Goal: Information Seeking & Learning: Learn about a topic

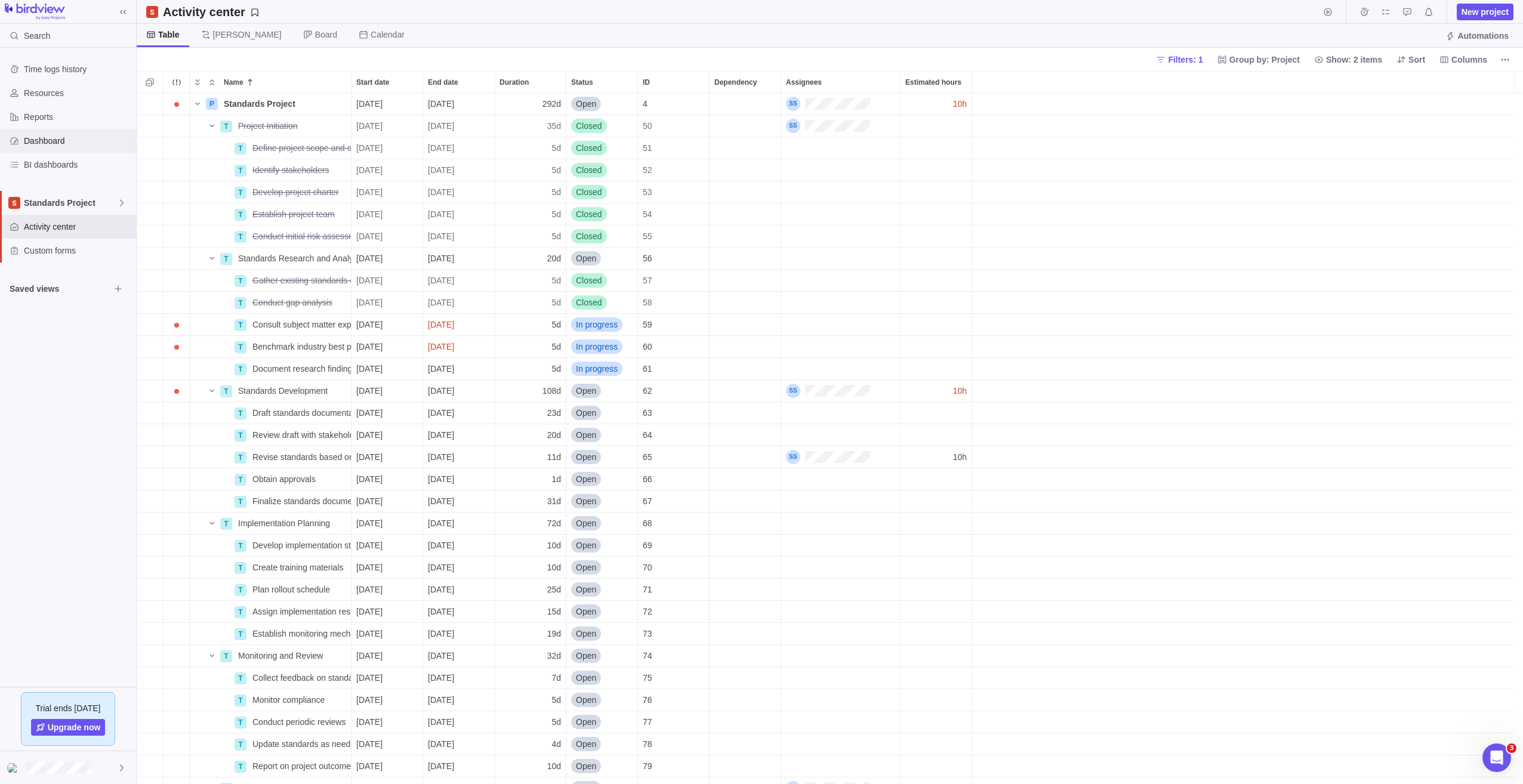
click at [66, 142] on span "Dashboard" at bounding box center [78, 140] width 108 height 12
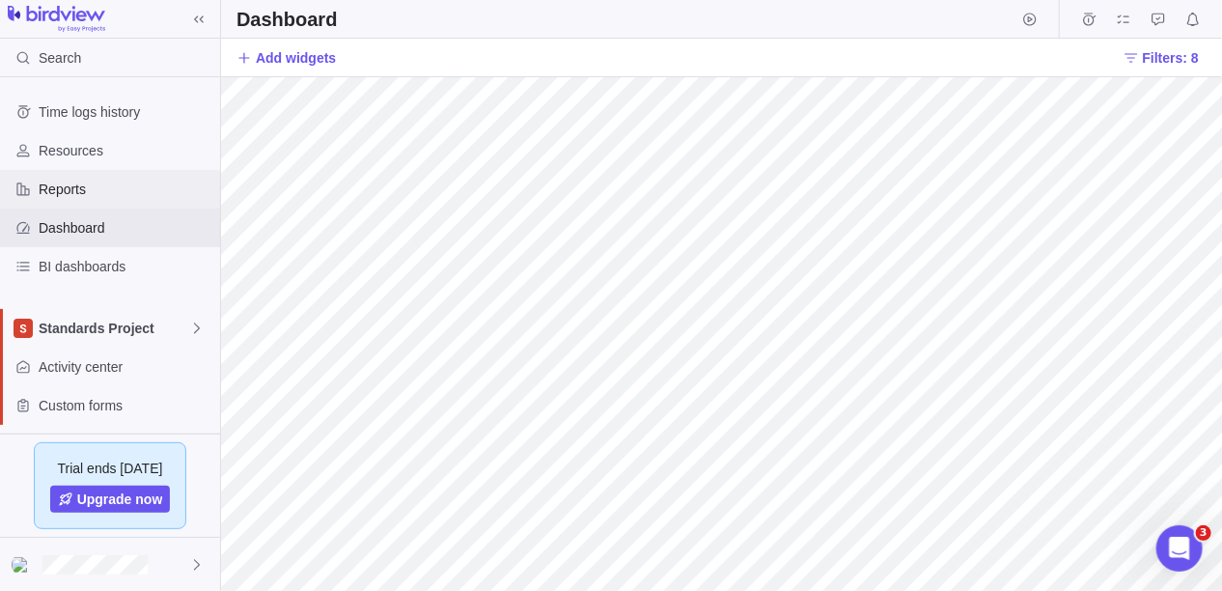
click at [72, 197] on span "Reports" at bounding box center [126, 189] width 174 height 19
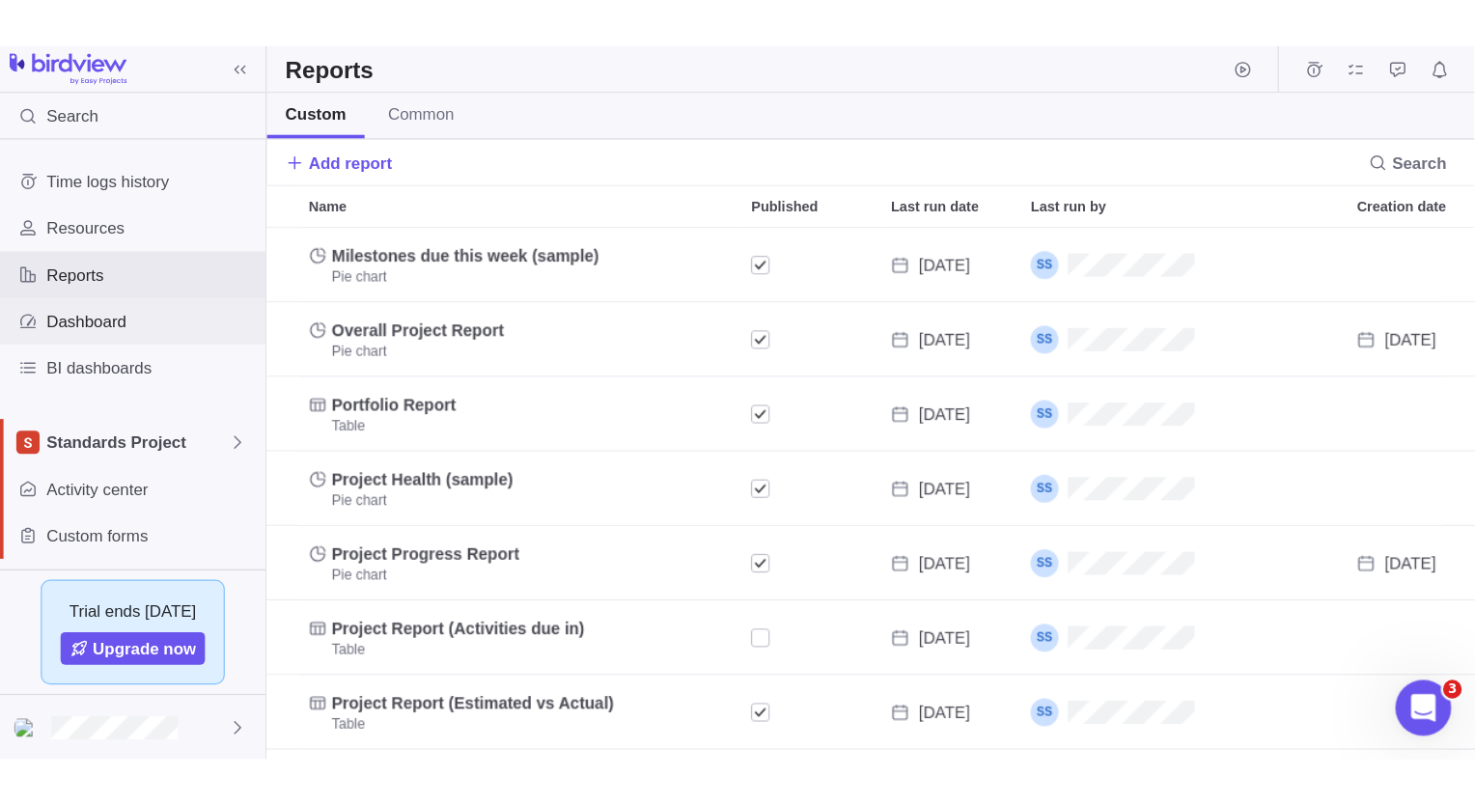
scroll to position [425, 986]
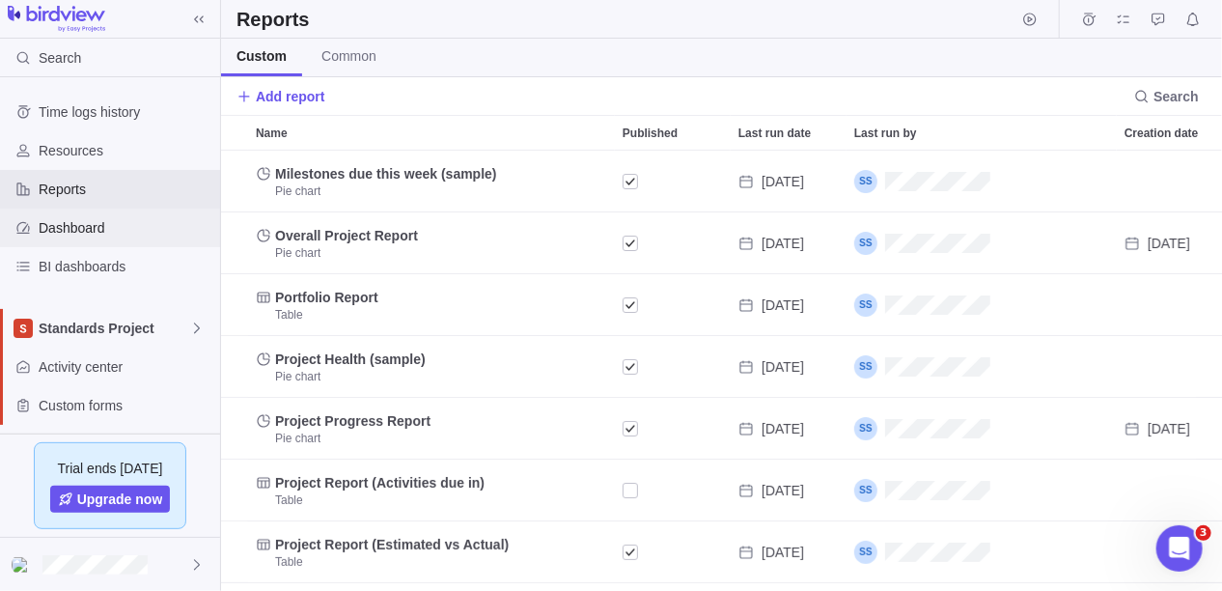
click at [74, 223] on span "Dashboard" at bounding box center [126, 227] width 174 height 19
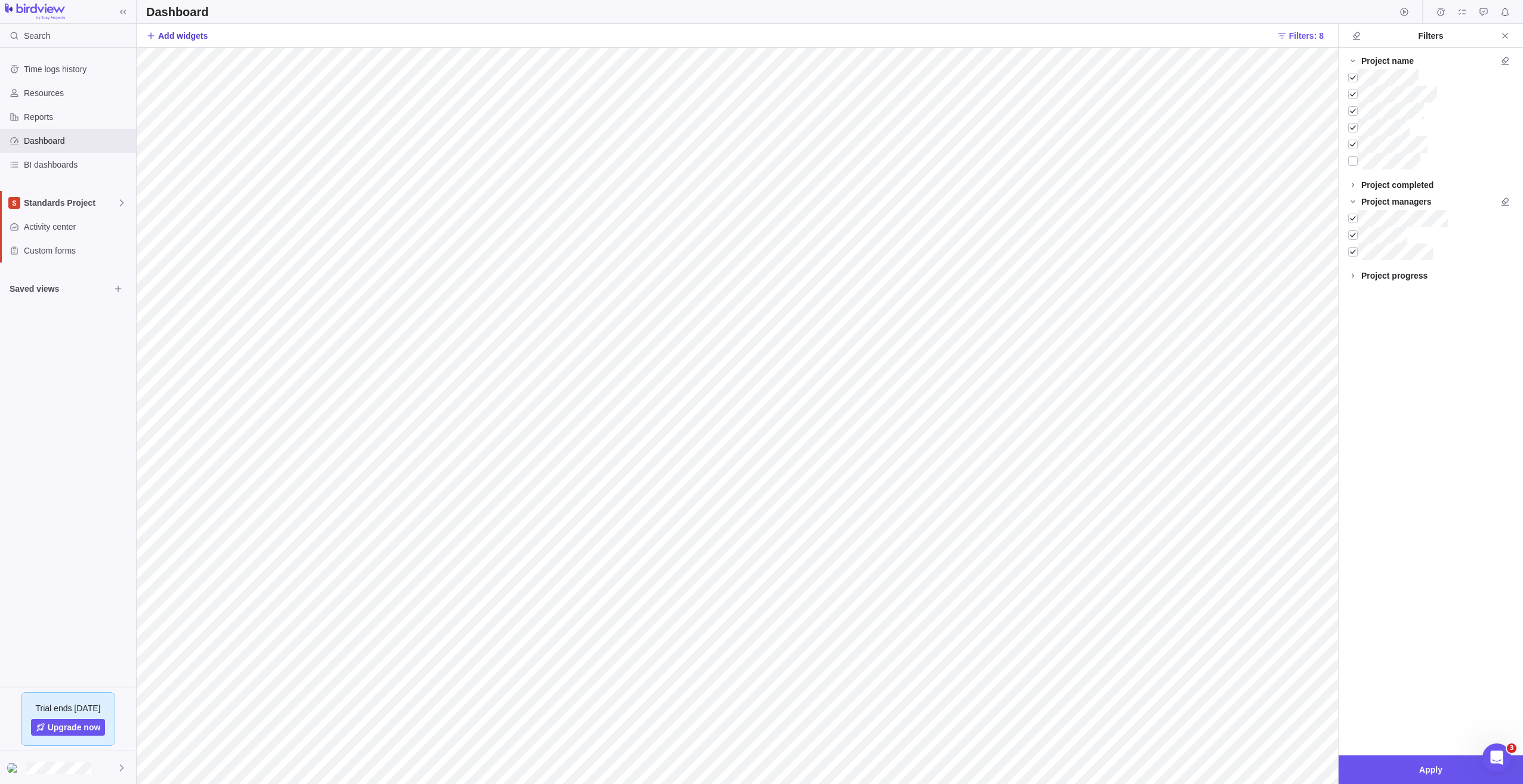
click at [188, 35] on span "Add widgets" at bounding box center [183, 35] width 49 height 12
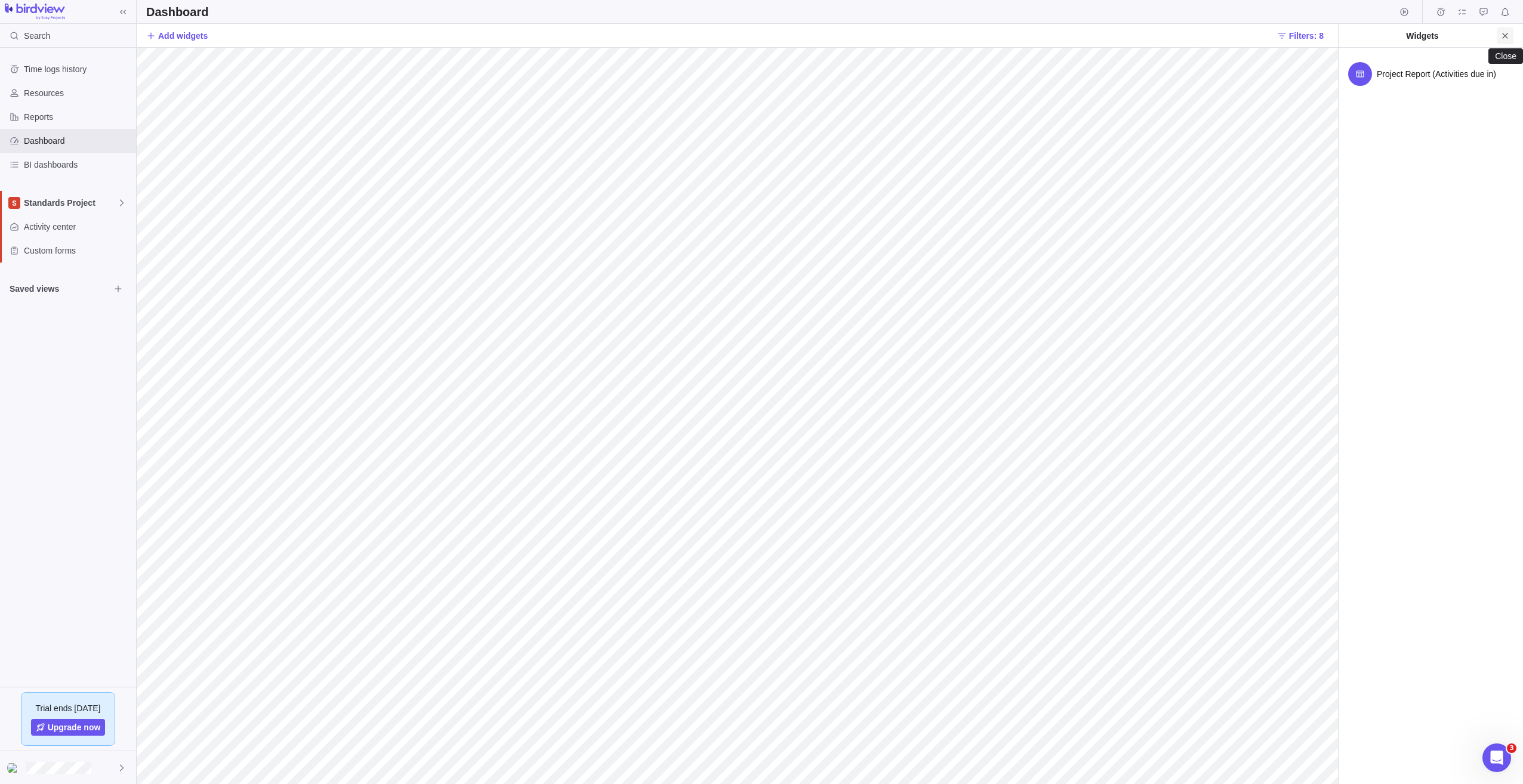
click at [1510, 43] on span "Close" at bounding box center [1505, 35] width 17 height 17
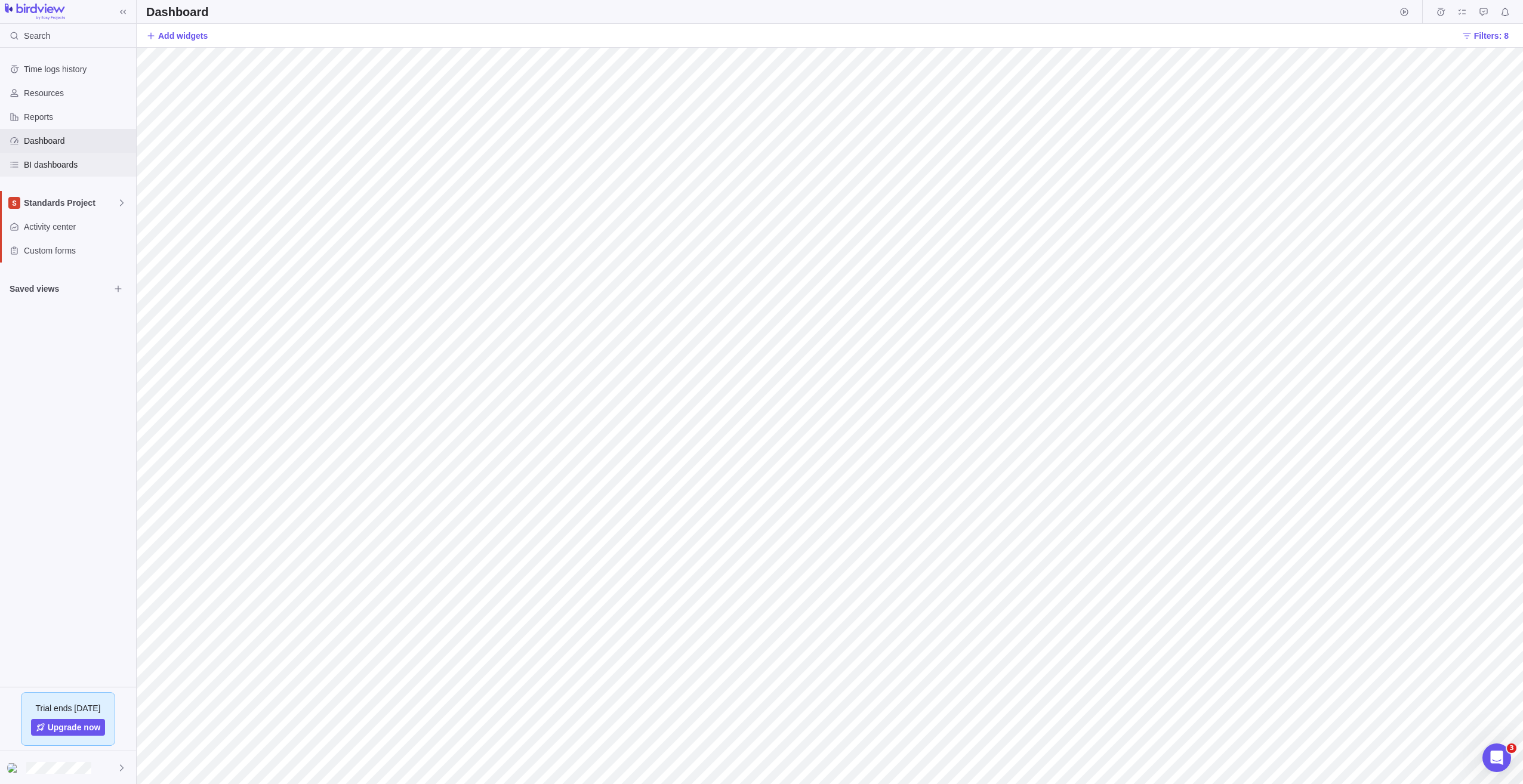
click at [54, 164] on span "BI dashboards" at bounding box center [78, 164] width 108 height 12
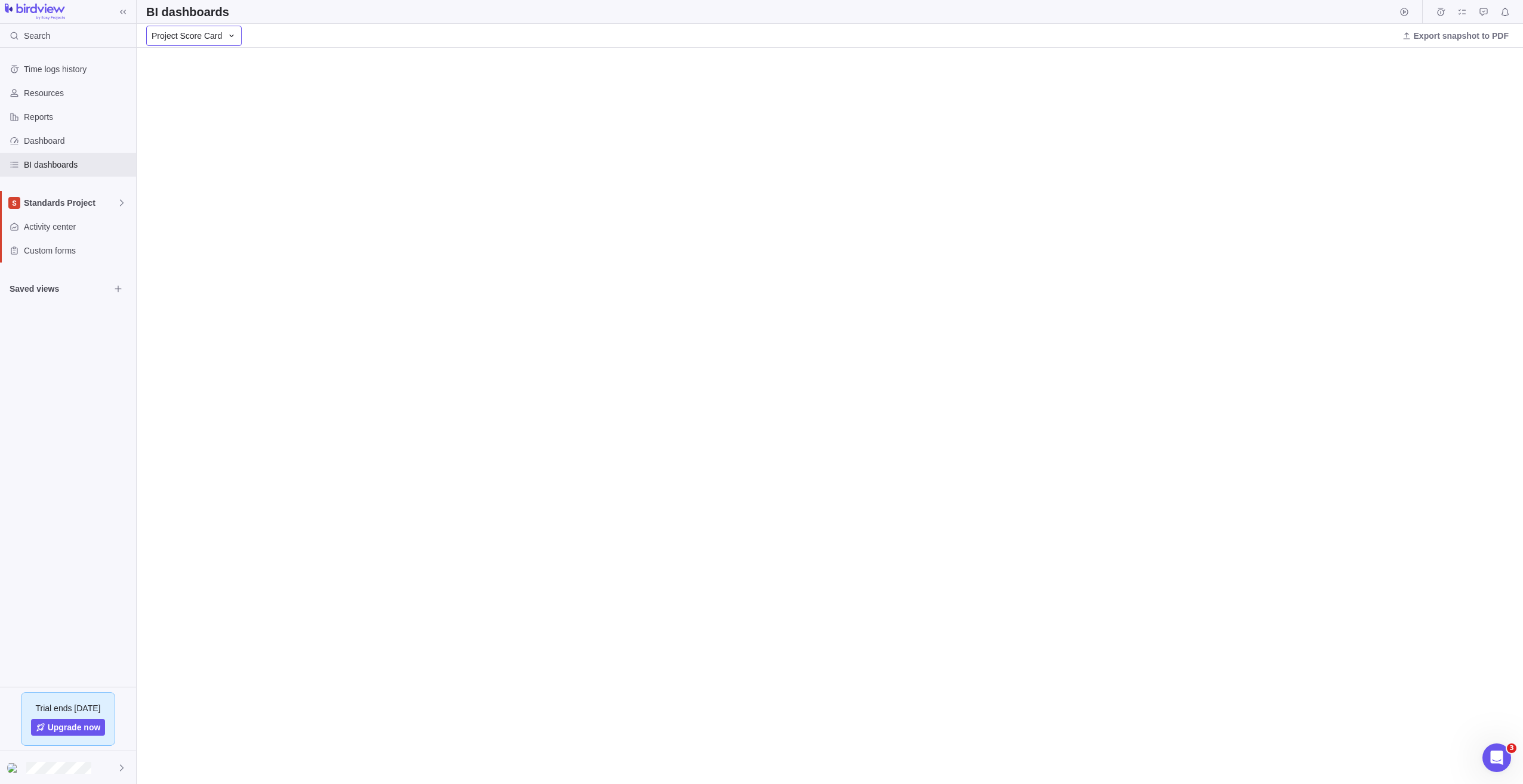
click at [228, 33] on icon at bounding box center [231, 35] width 9 height 9
click at [202, 106] on span "Portfolio Health" at bounding box center [185, 107] width 58 height 12
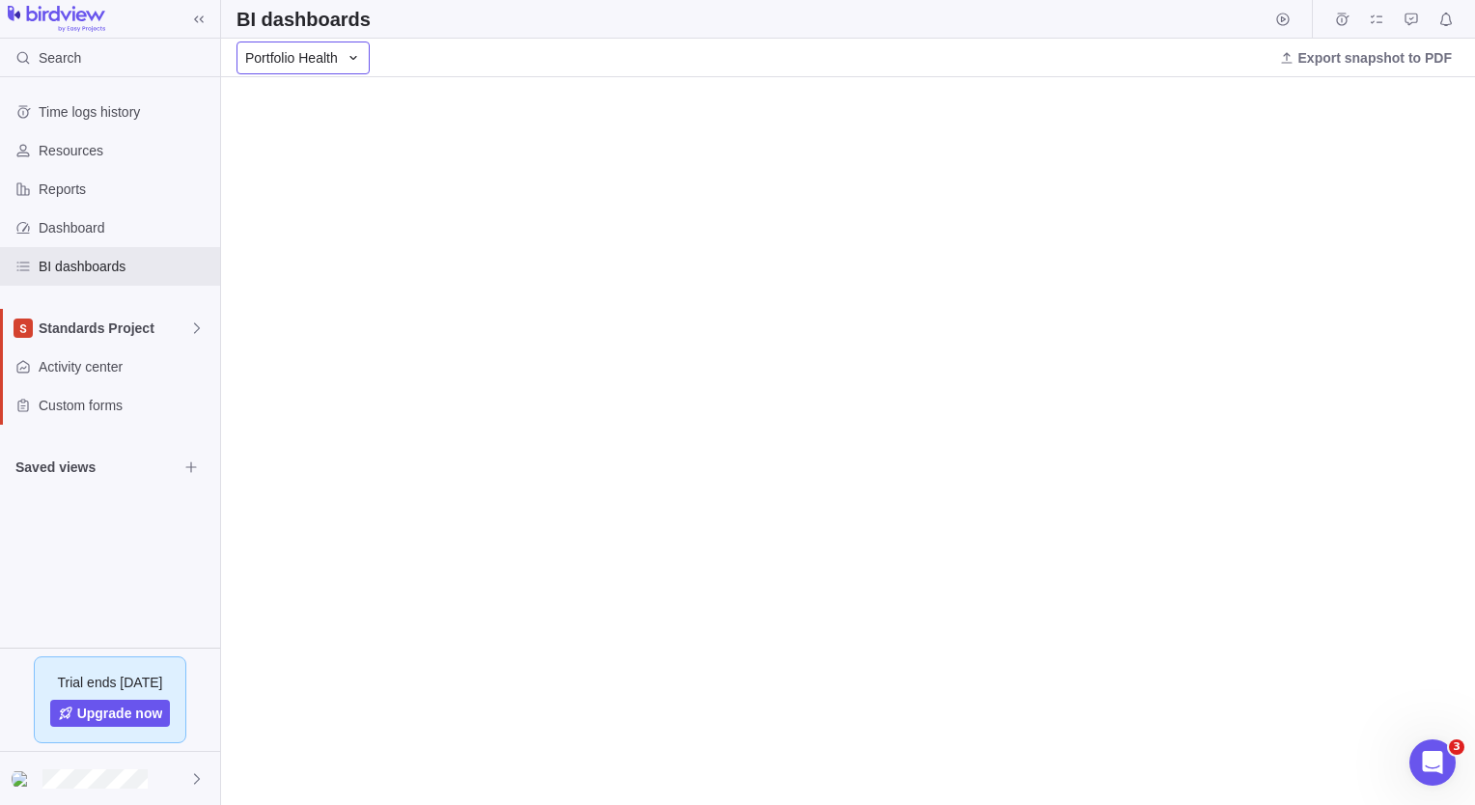
click at [355, 57] on icon at bounding box center [353, 57] width 15 height 15
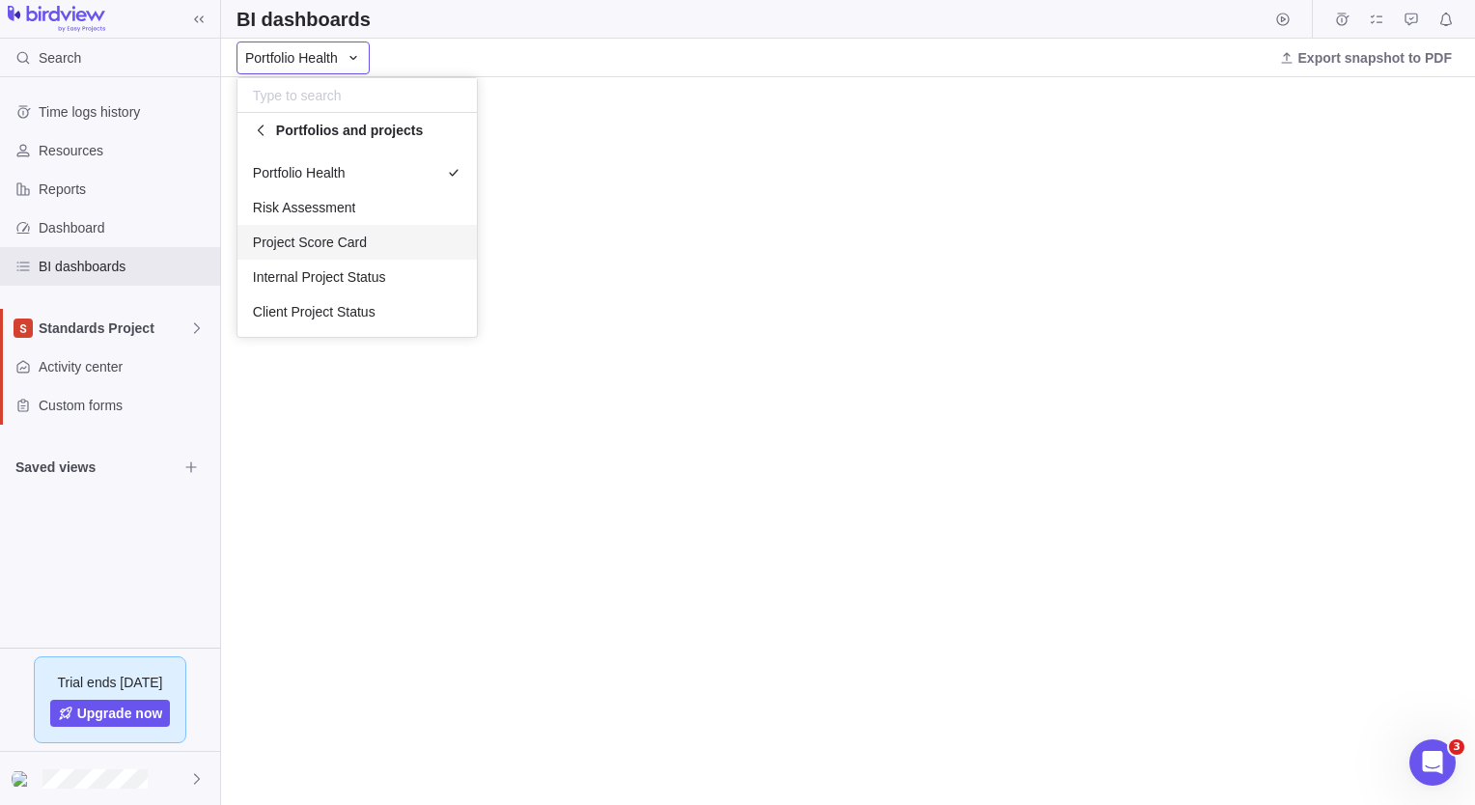
click at [369, 241] on div "Project Score Card" at bounding box center [356, 242] width 239 height 35
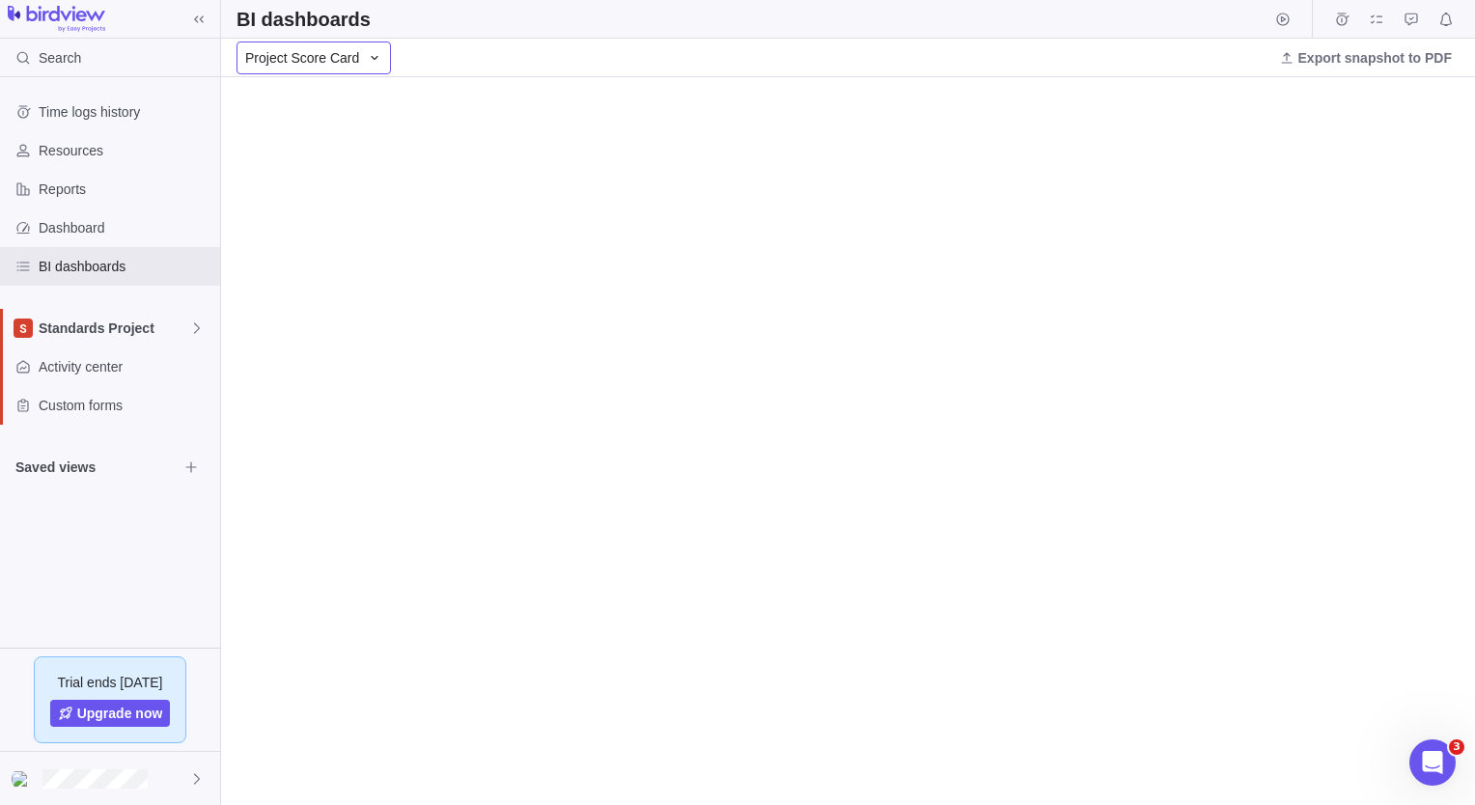
click at [374, 60] on icon at bounding box center [374, 57] width 15 height 15
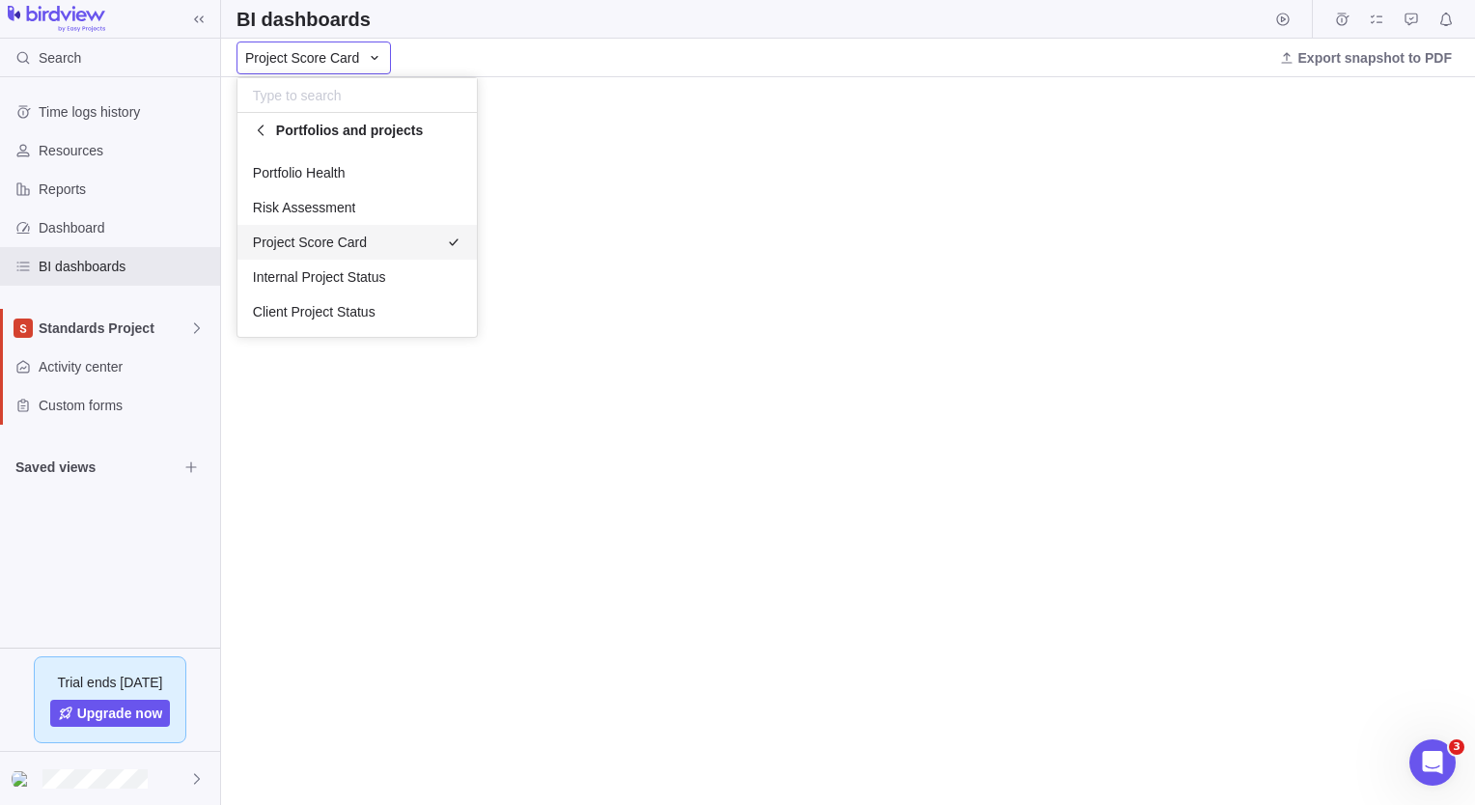
click at [565, 66] on body "Search Time logs history Resources Reports Dashboard BI dashboards Standards Pr…" at bounding box center [737, 402] width 1475 height 805
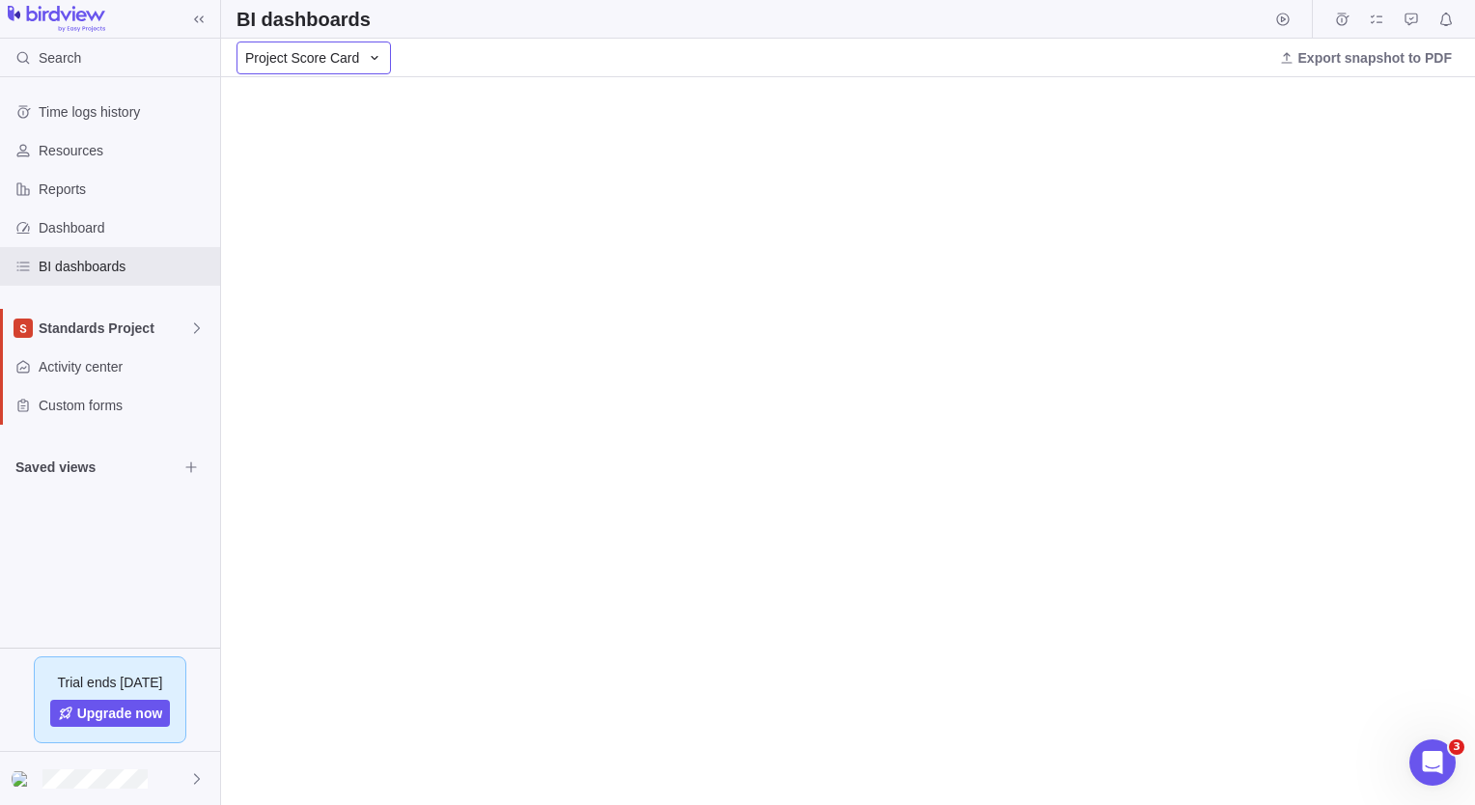
click at [359, 56] on div "Project Score Card" at bounding box center [313, 58] width 154 height 33
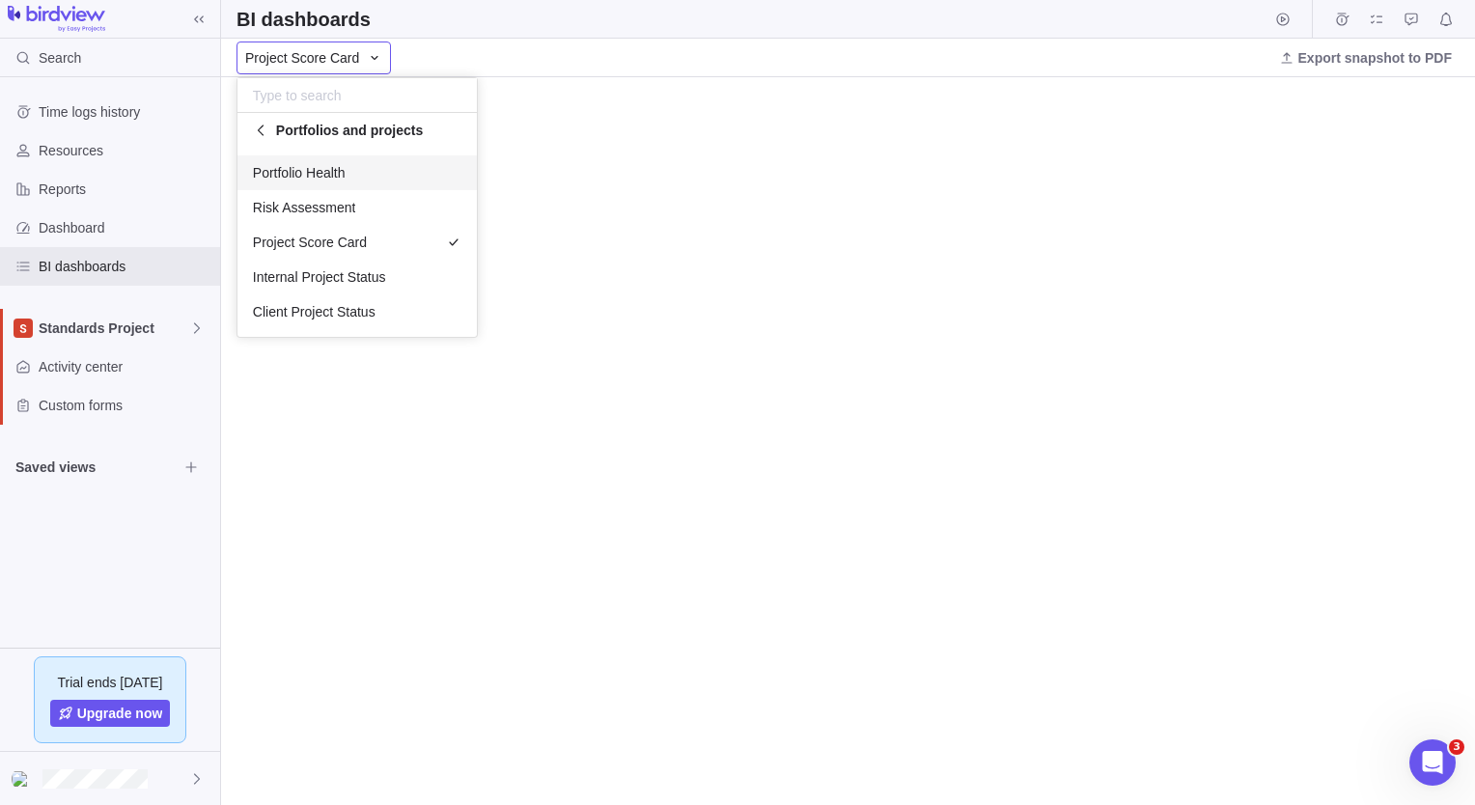
click at [325, 179] on span "Portfolio Health" at bounding box center [299, 172] width 93 height 19
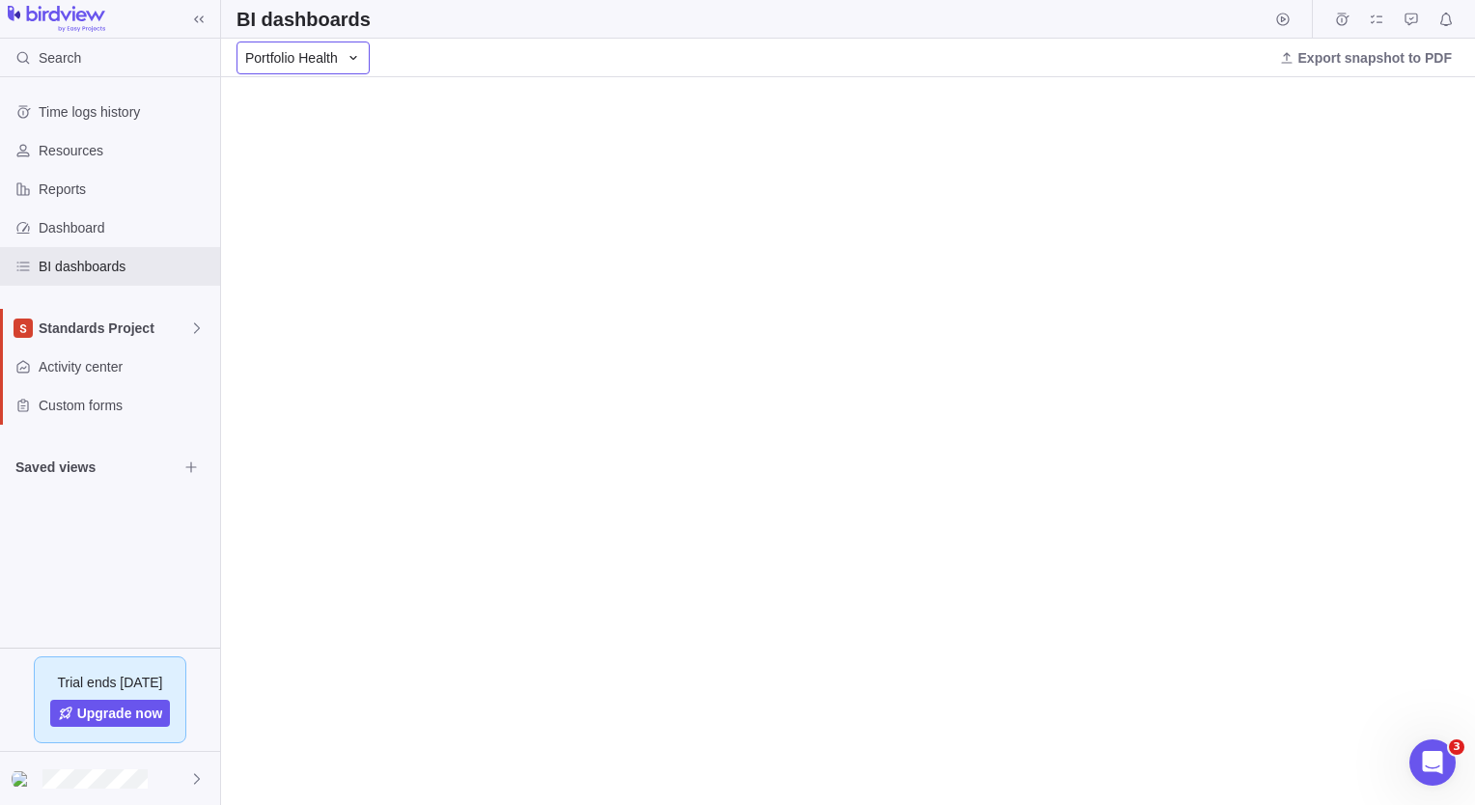
click at [357, 65] on div "Portfolio Health" at bounding box center [302, 58] width 133 height 33
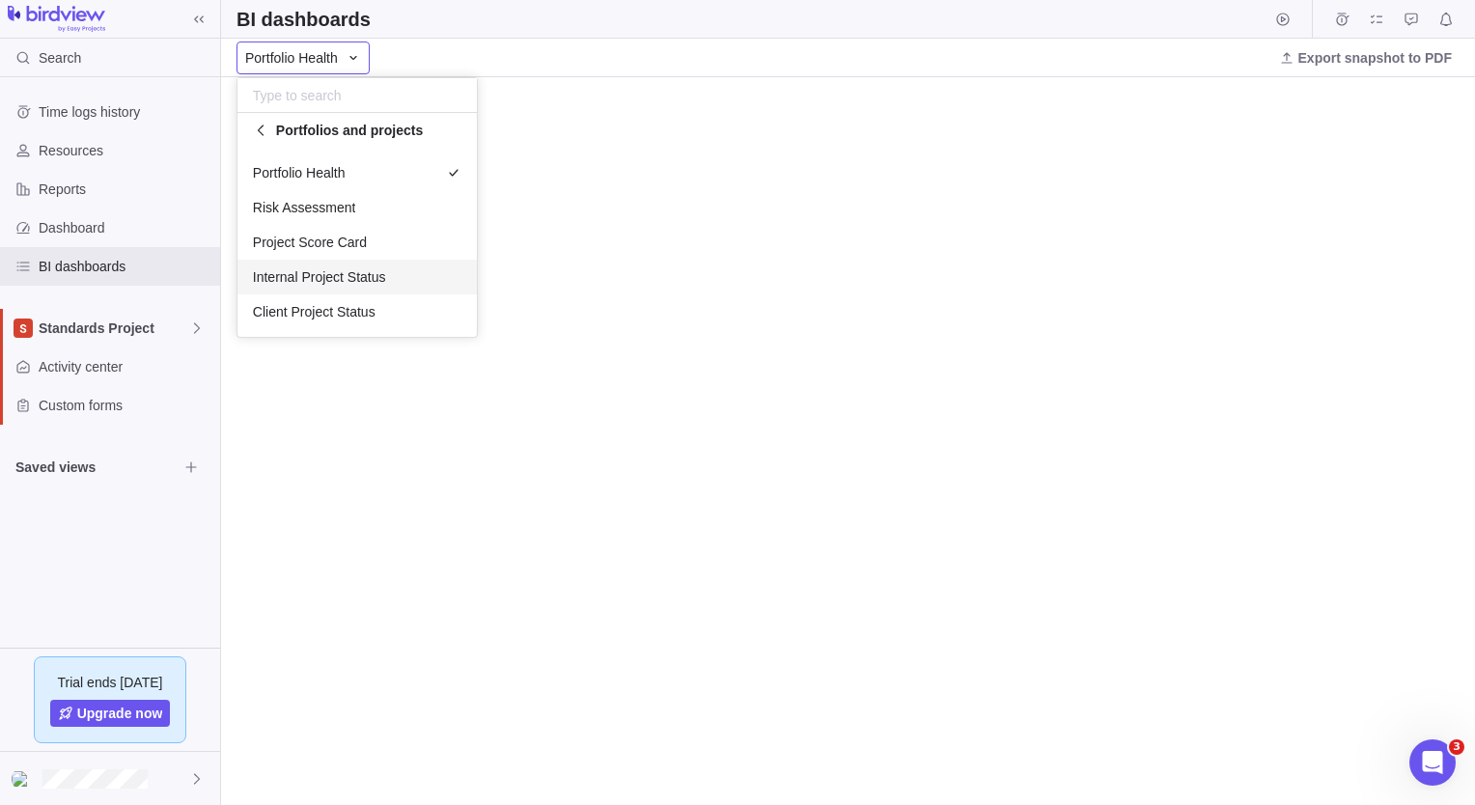
click at [354, 283] on span "Internal Project Status" at bounding box center [319, 276] width 133 height 19
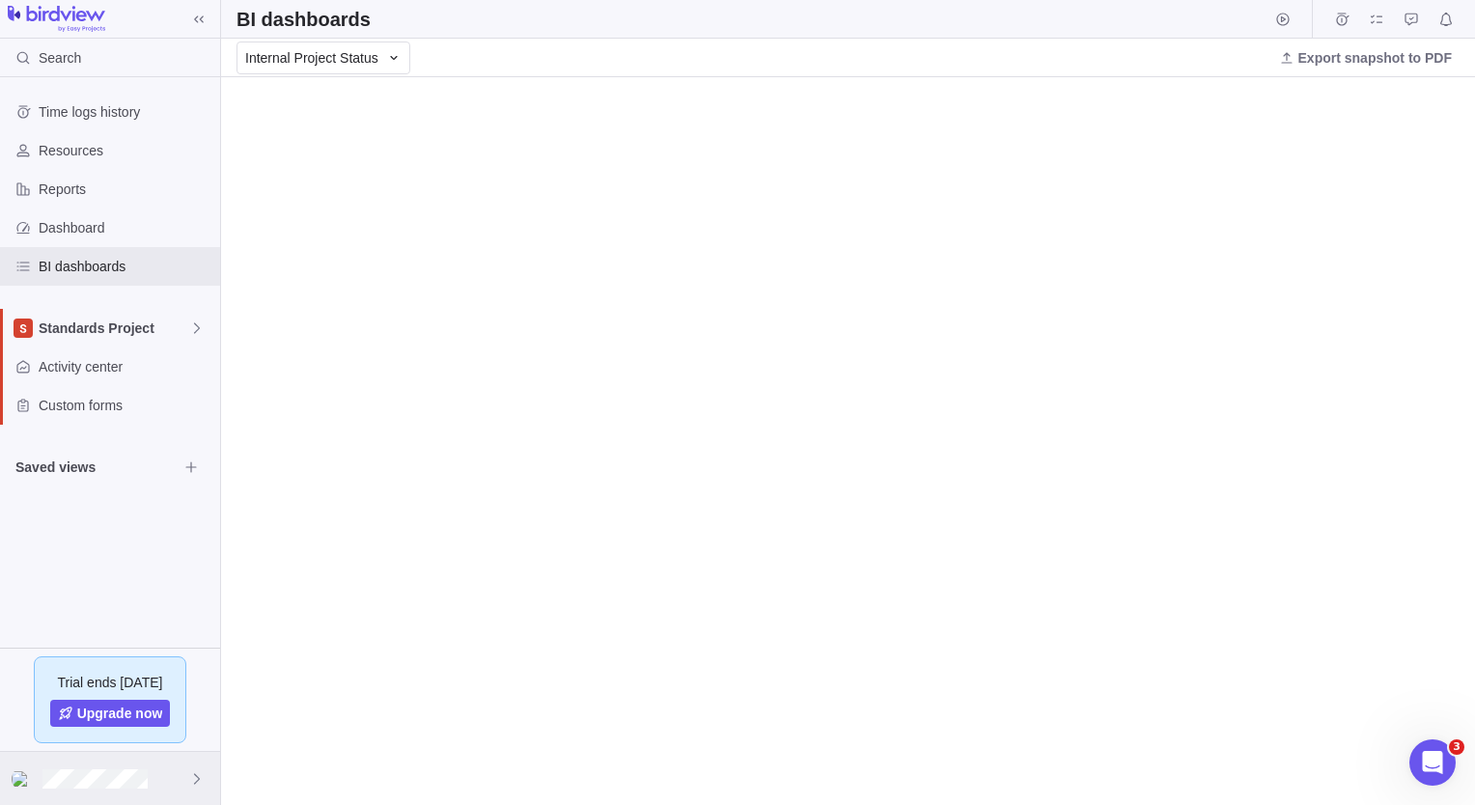
click at [147, 789] on div at bounding box center [110, 778] width 220 height 53
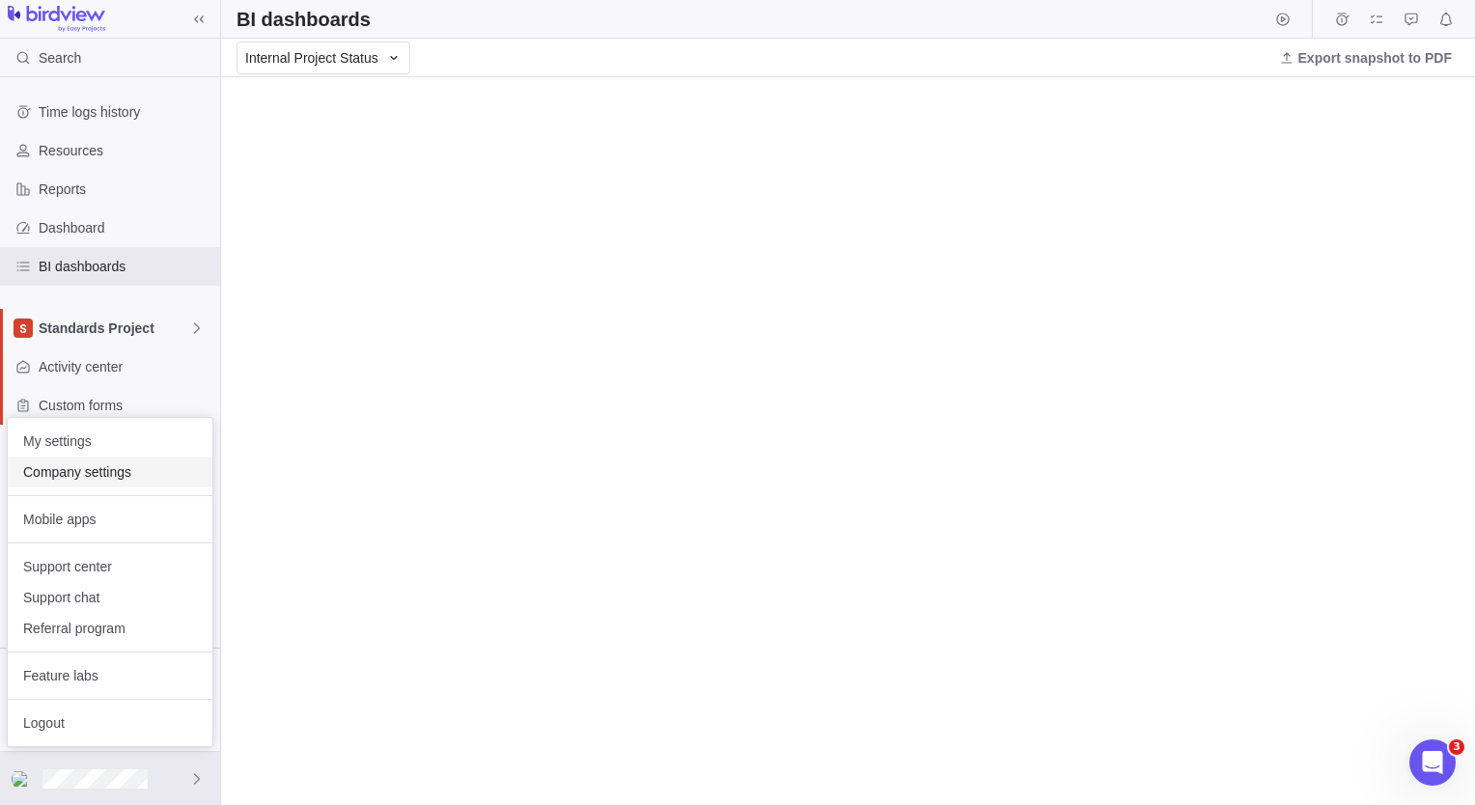
click at [122, 476] on span "Company settings" at bounding box center [110, 471] width 174 height 19
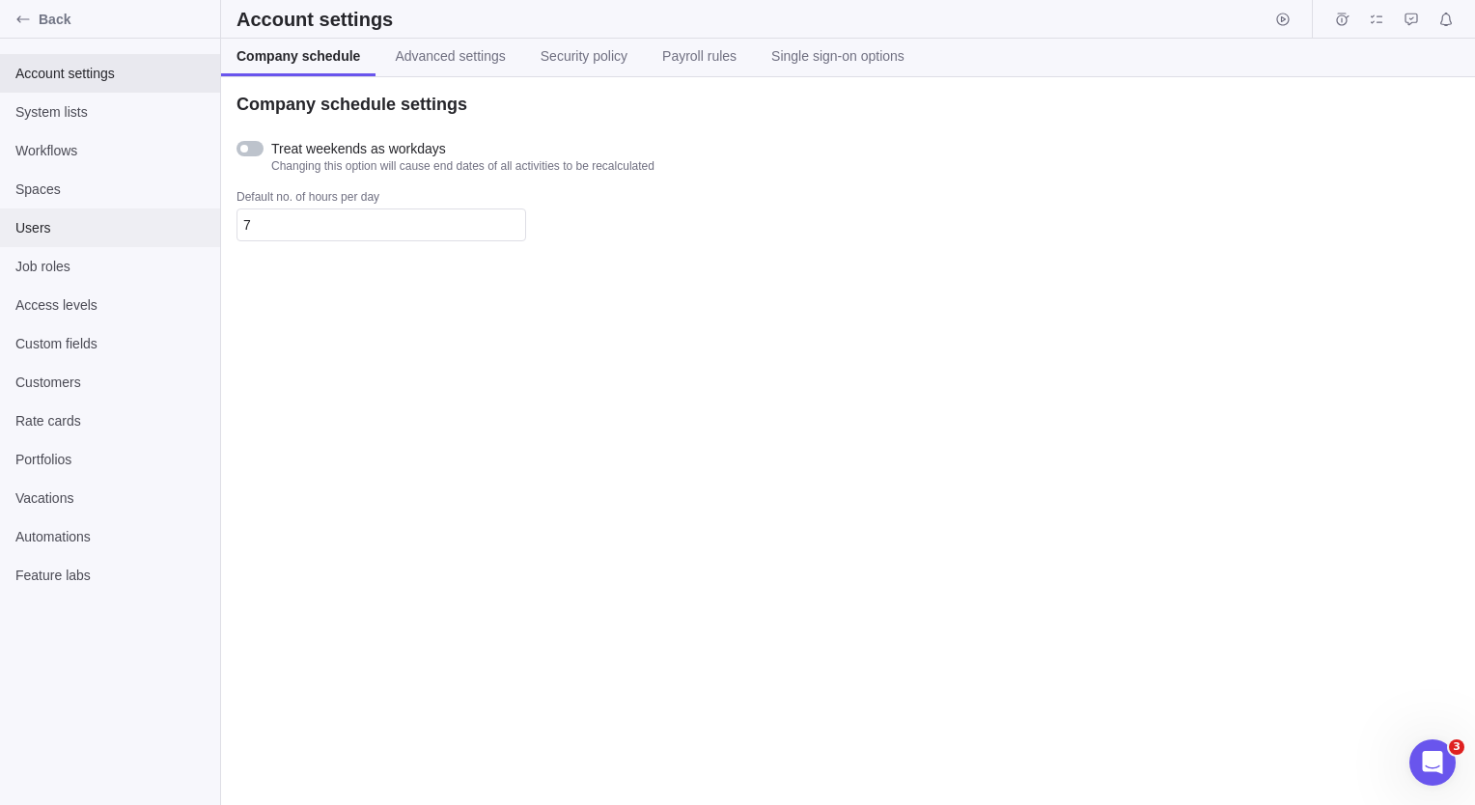
click at [12, 223] on div "Users" at bounding box center [110, 227] width 220 height 39
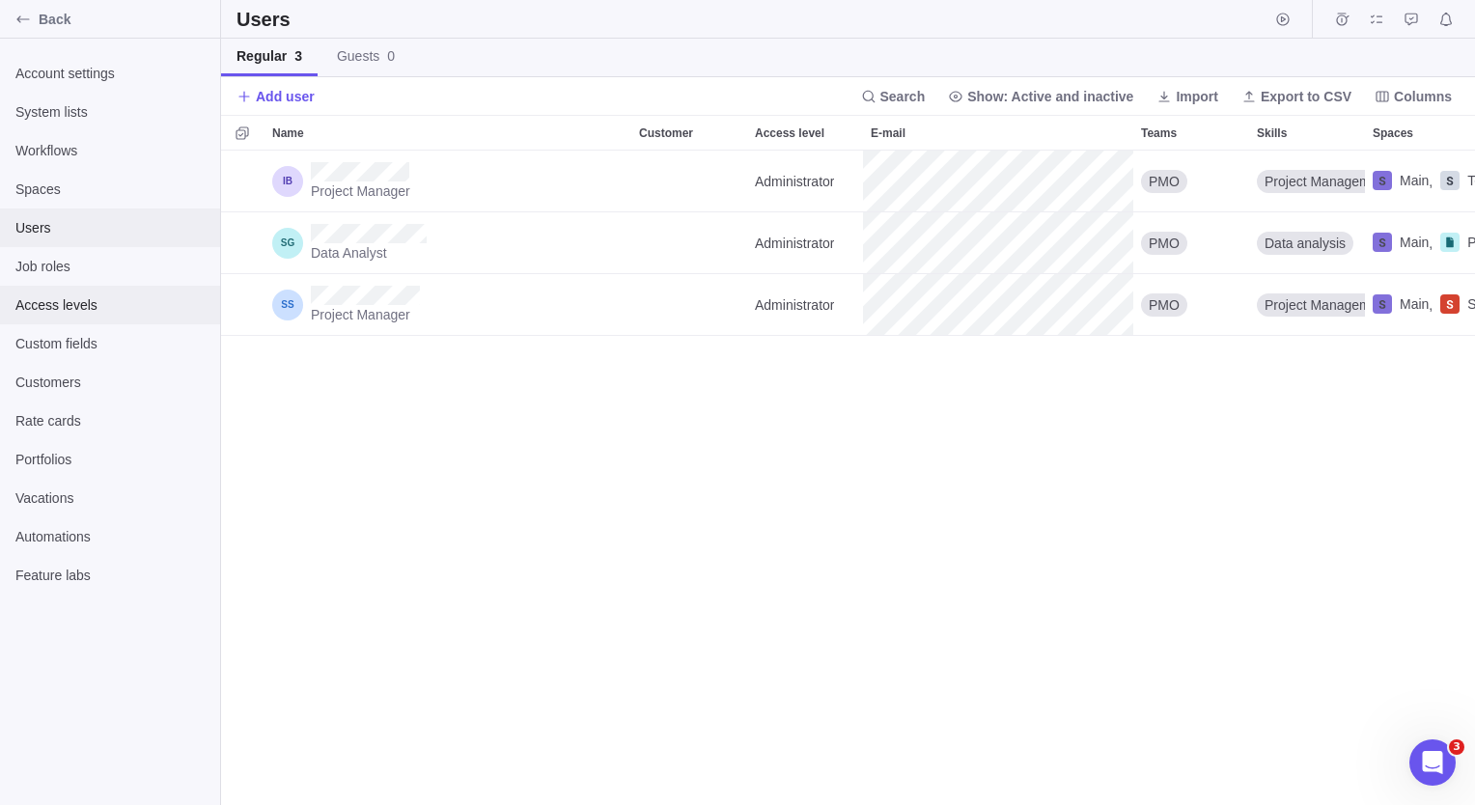
scroll to position [640, 1239]
click at [24, 20] on icon "Back" at bounding box center [22, 19] width 15 height 15
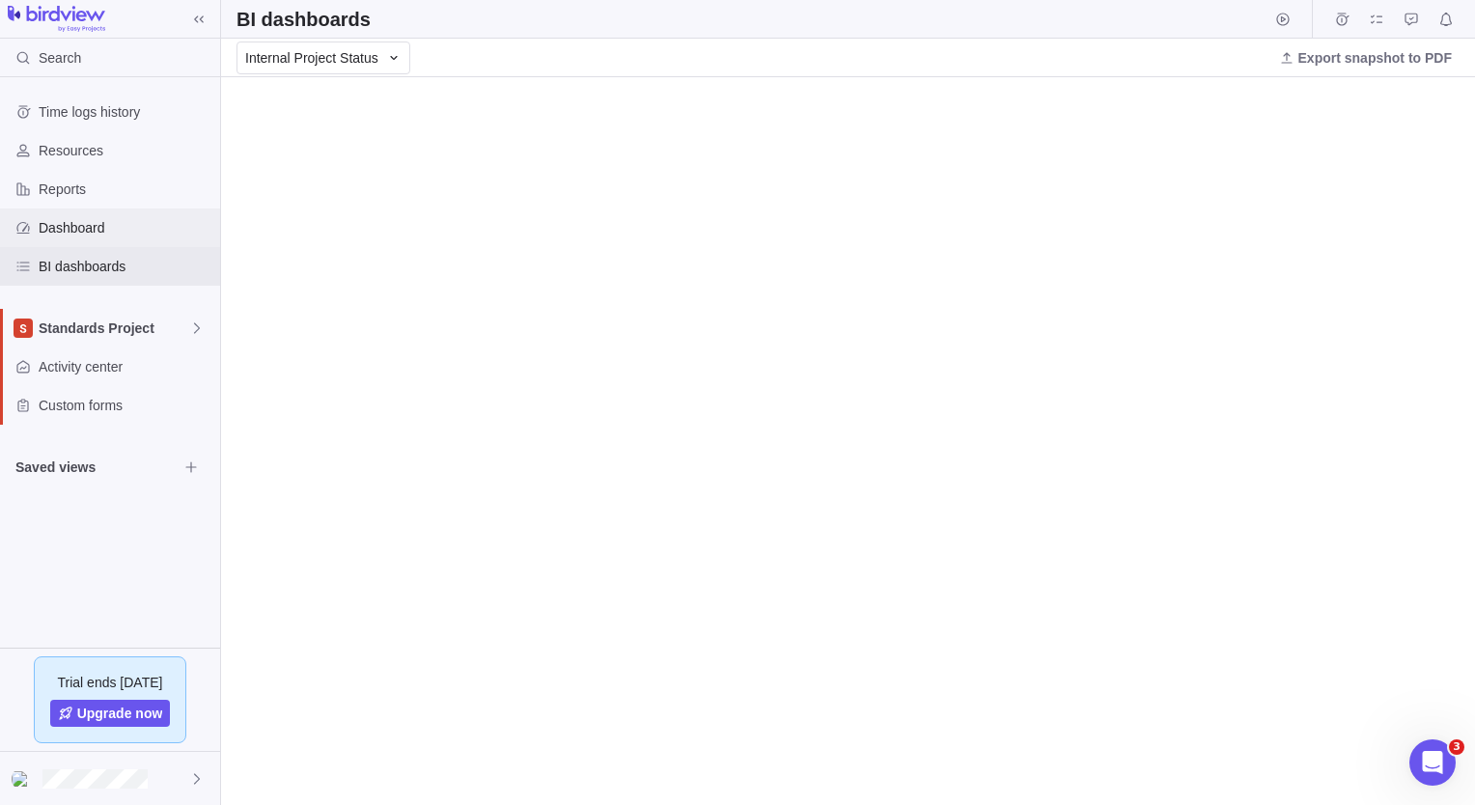
click at [85, 236] on span "Dashboard" at bounding box center [126, 227] width 174 height 19
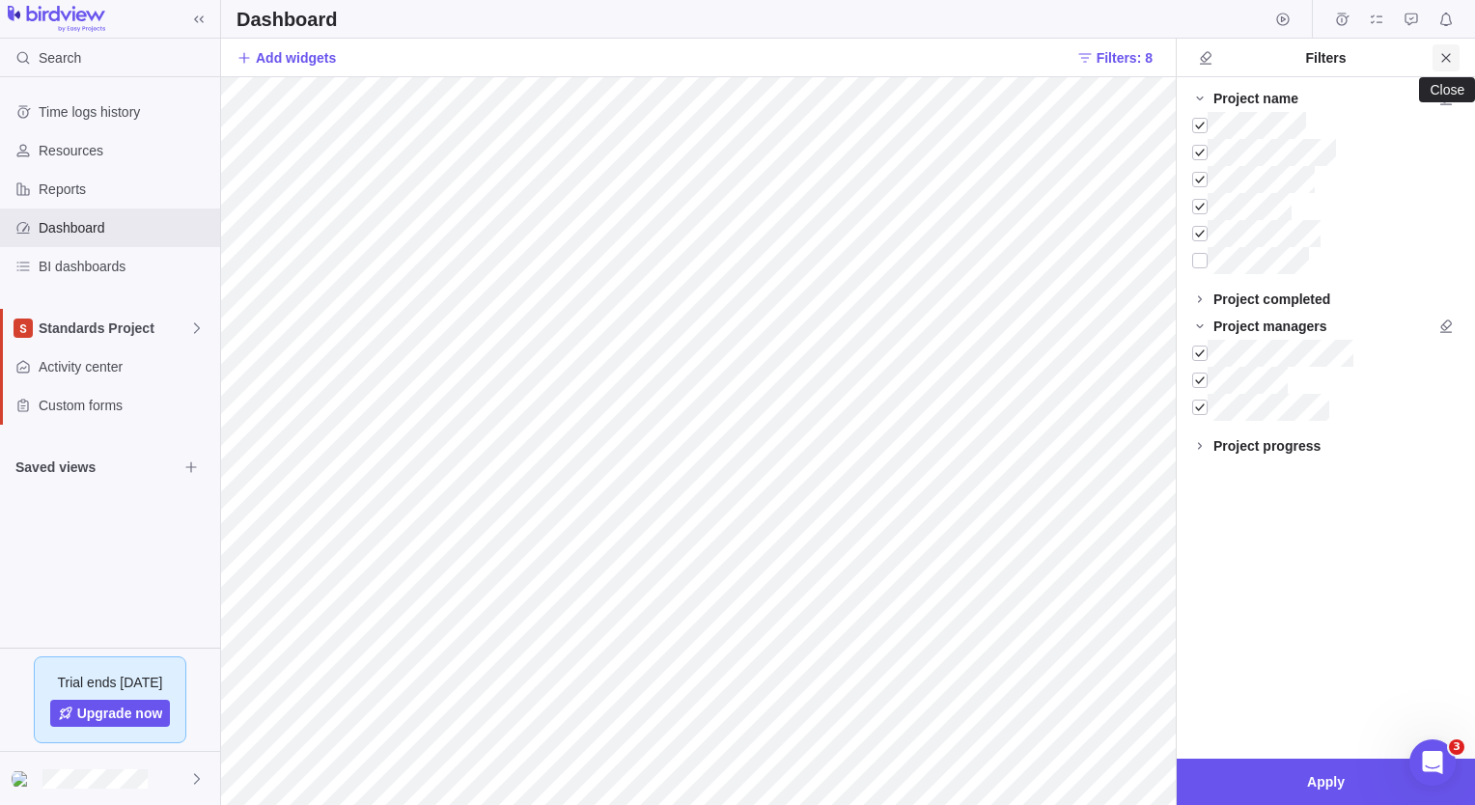
click at [1451, 56] on icon "Close" at bounding box center [1445, 57] width 15 height 15
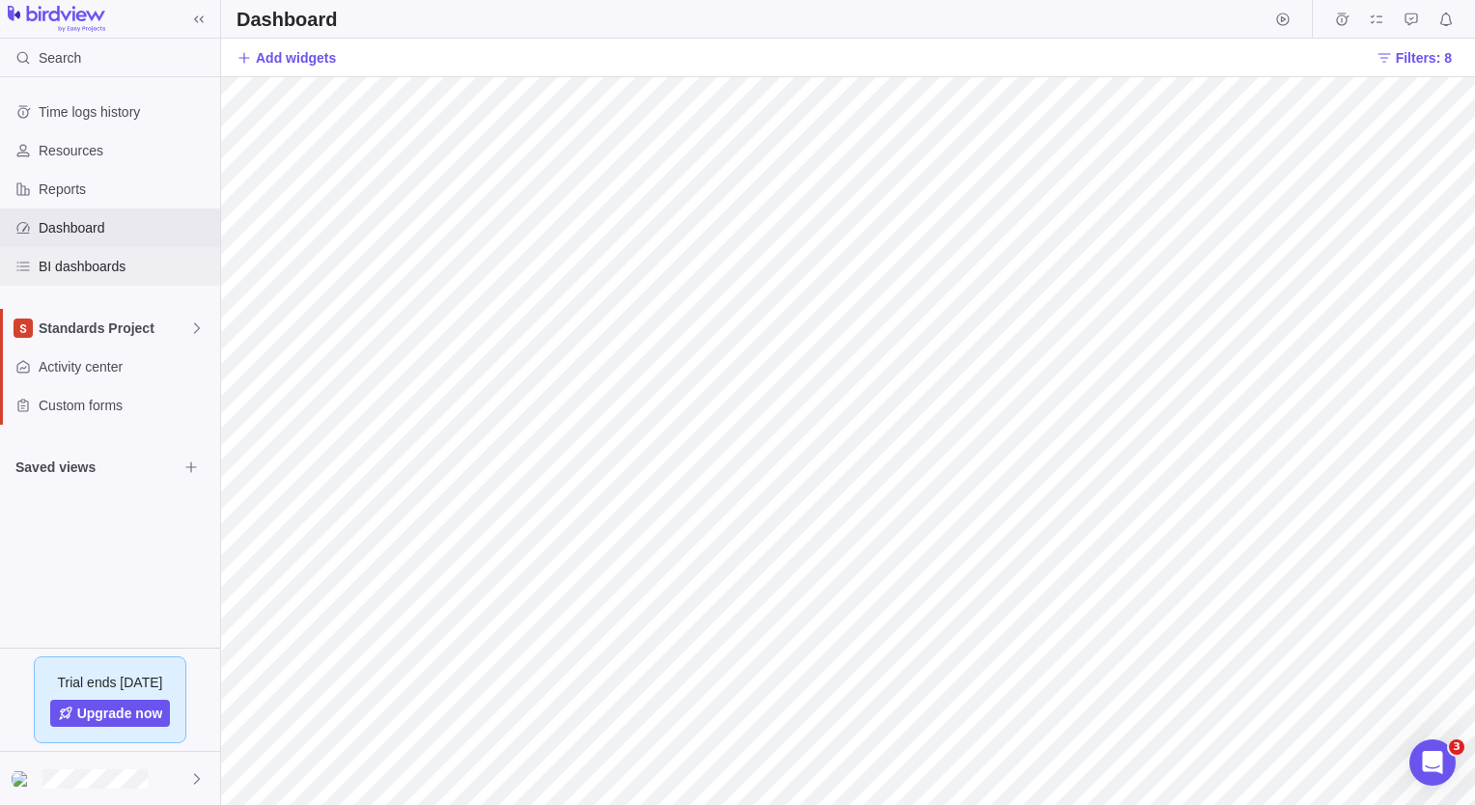
click at [93, 269] on span "BI dashboards" at bounding box center [126, 266] width 174 height 19
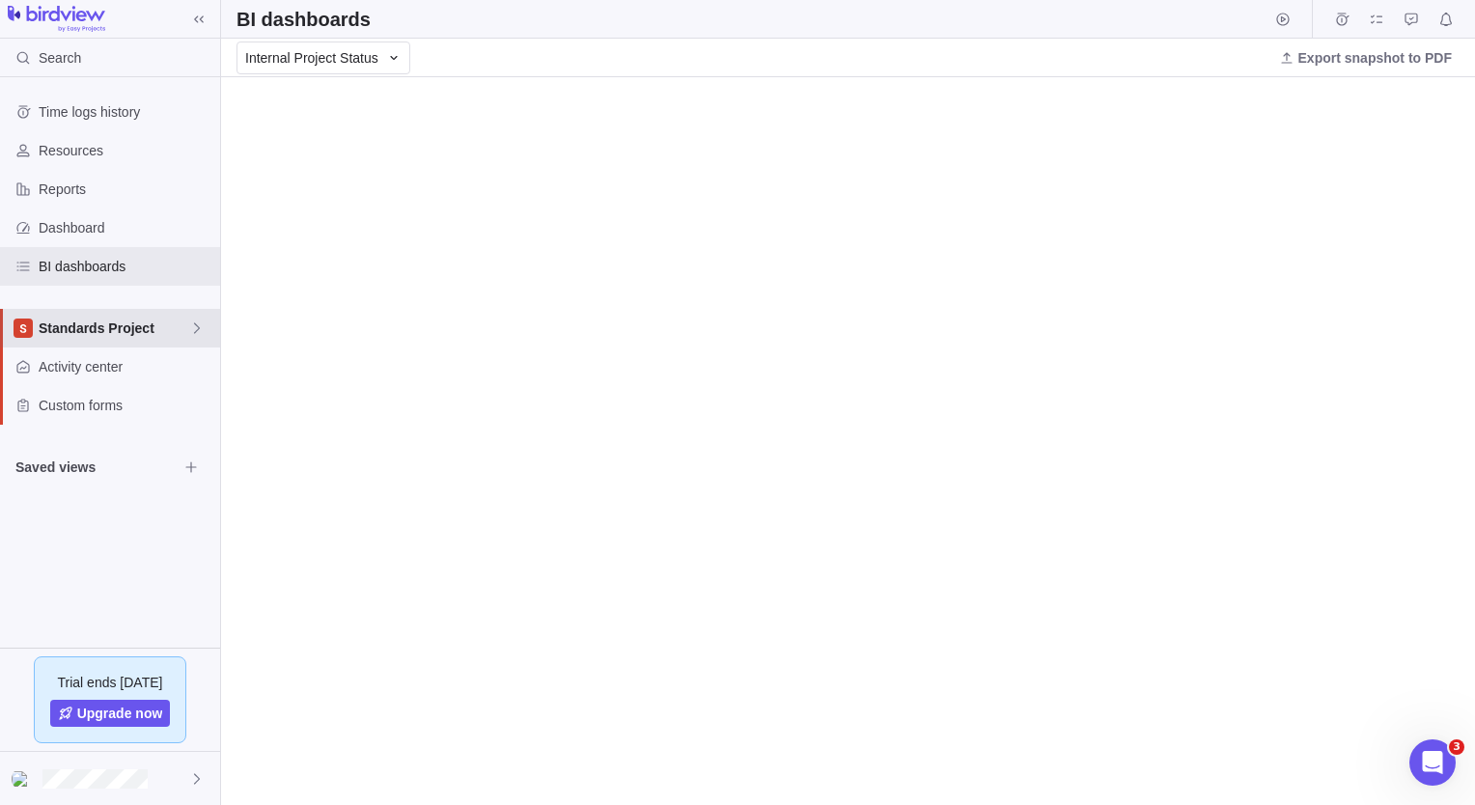
click at [146, 326] on span "Standards Project" at bounding box center [114, 327] width 151 height 19
click at [143, 329] on span "Standards Project" at bounding box center [114, 327] width 151 height 19
click at [102, 419] on div "Custom forms" at bounding box center [110, 405] width 220 height 39
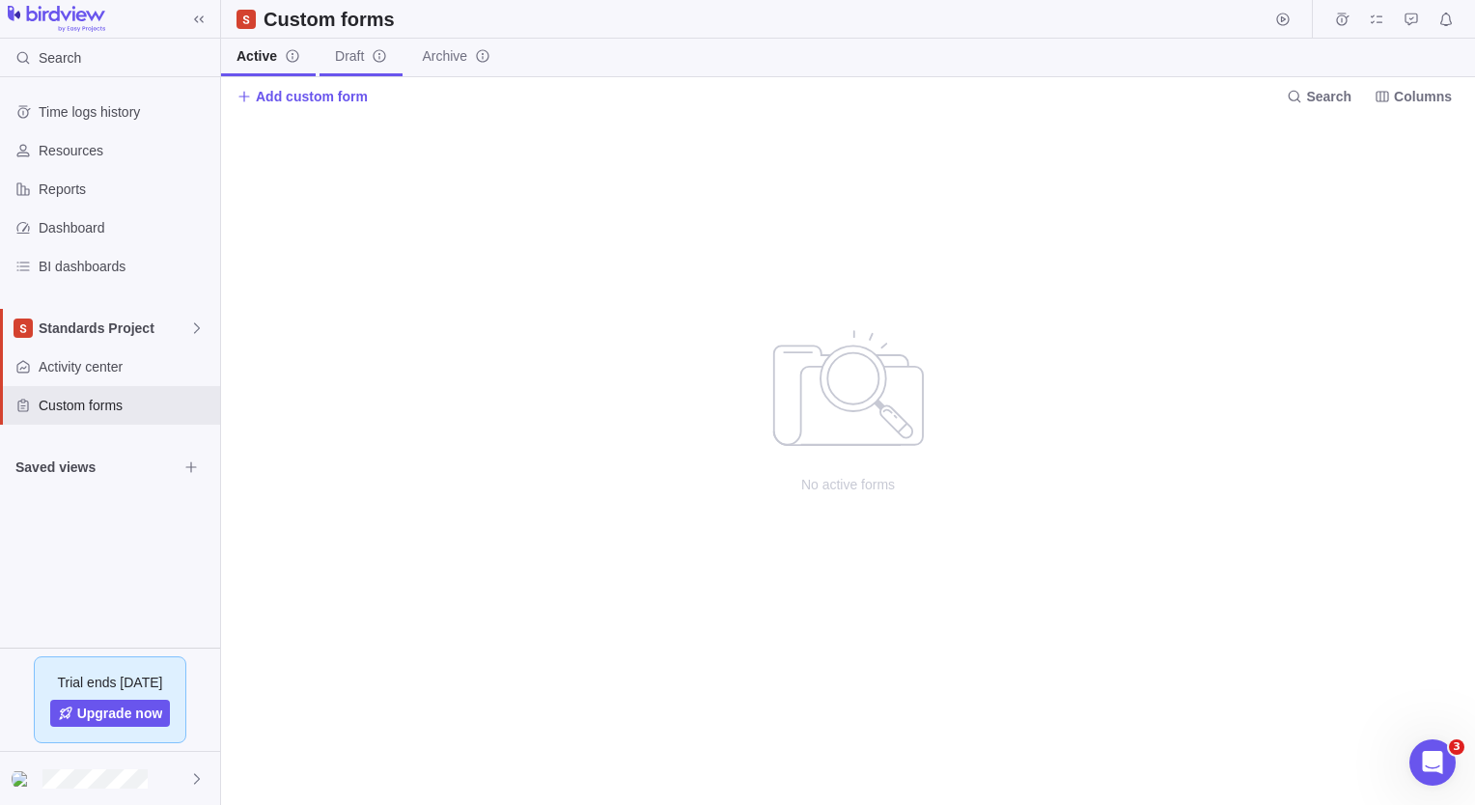
click at [350, 61] on span "Draft" at bounding box center [349, 55] width 29 height 19
click at [145, 334] on span "Standards Project" at bounding box center [114, 327] width 151 height 19
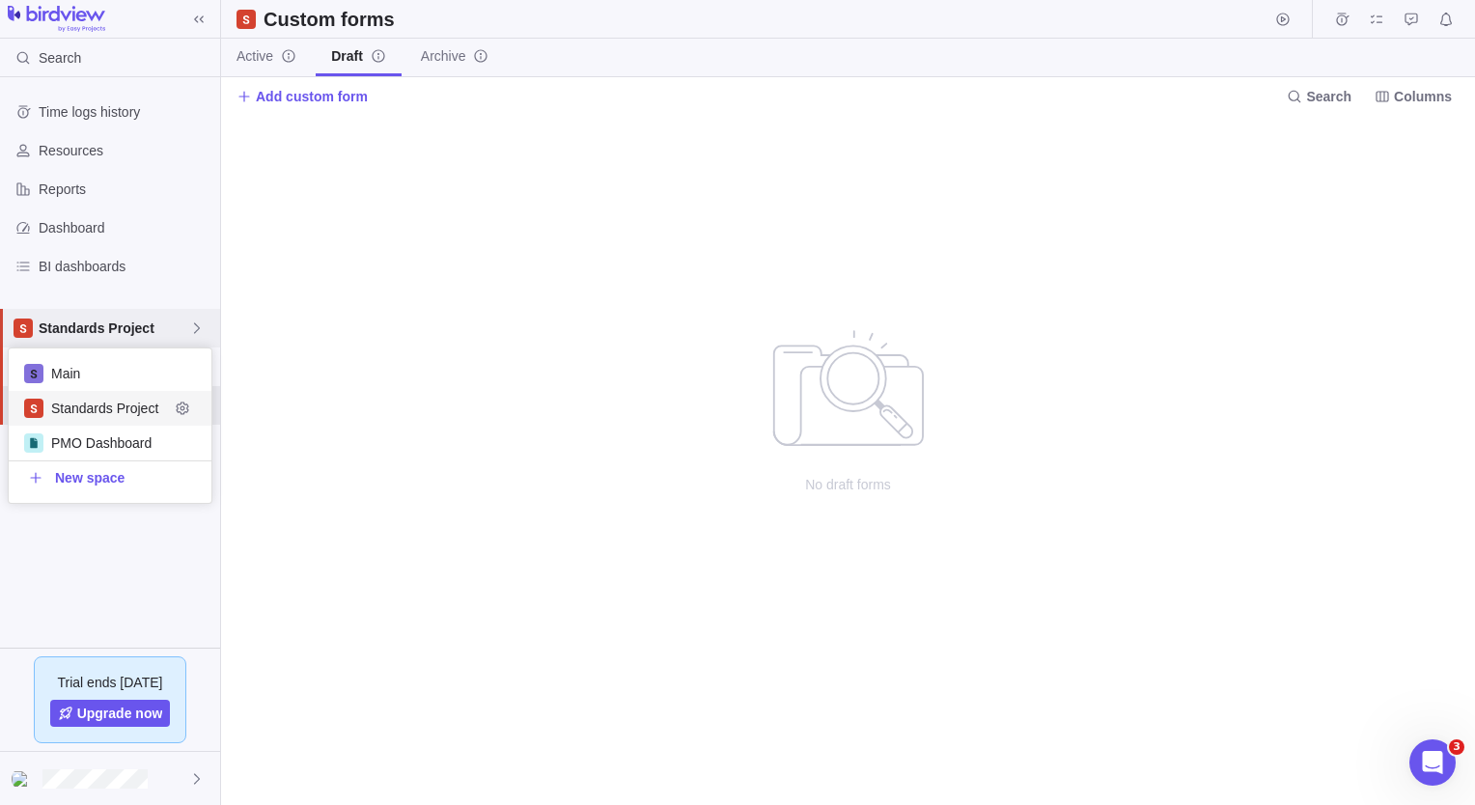
scroll to position [139, 188]
click at [114, 454] on div "PMO Dashboard" at bounding box center [110, 443] width 203 height 35
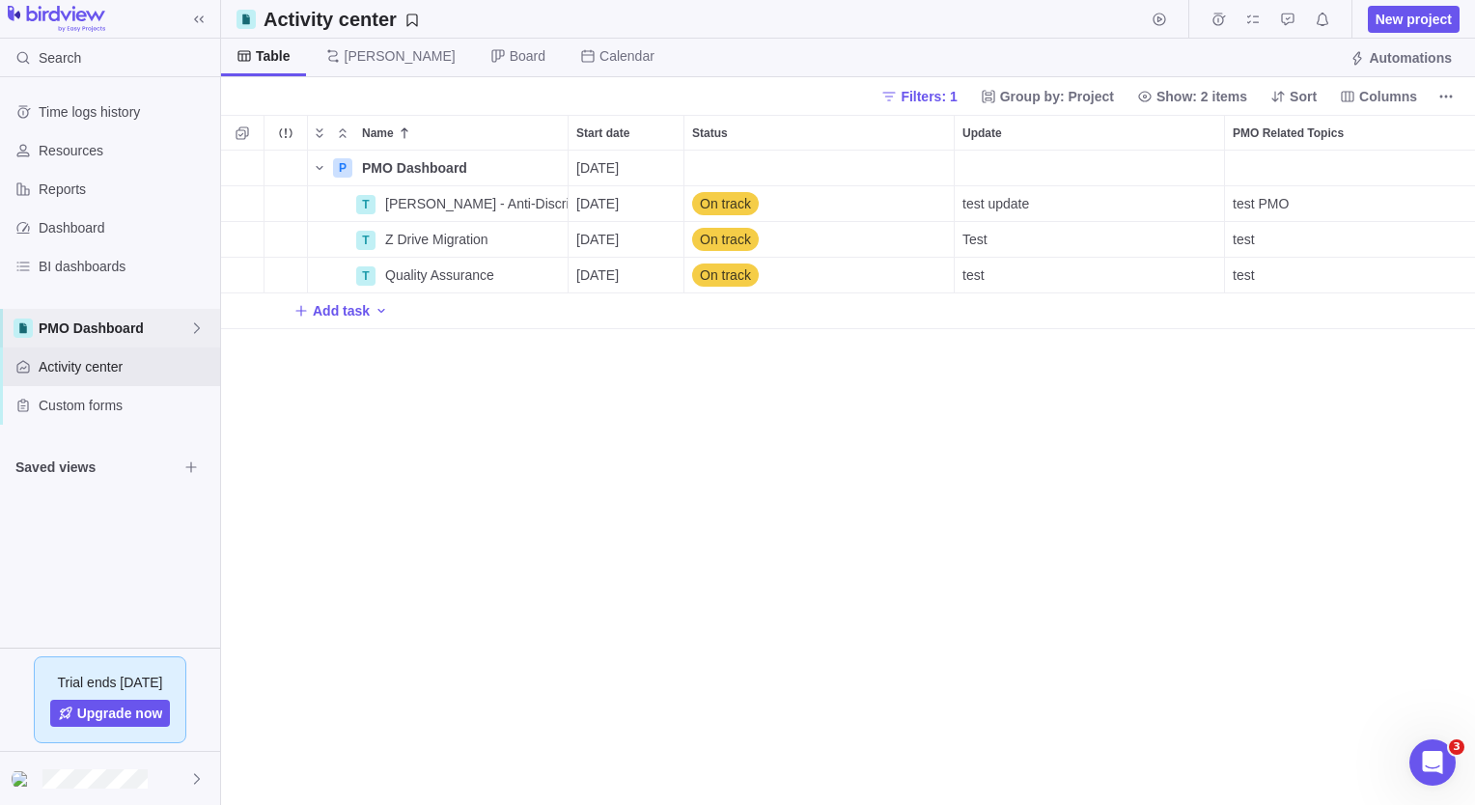
scroll to position [640, 1239]
click at [108, 410] on span "Custom forms" at bounding box center [126, 405] width 174 height 19
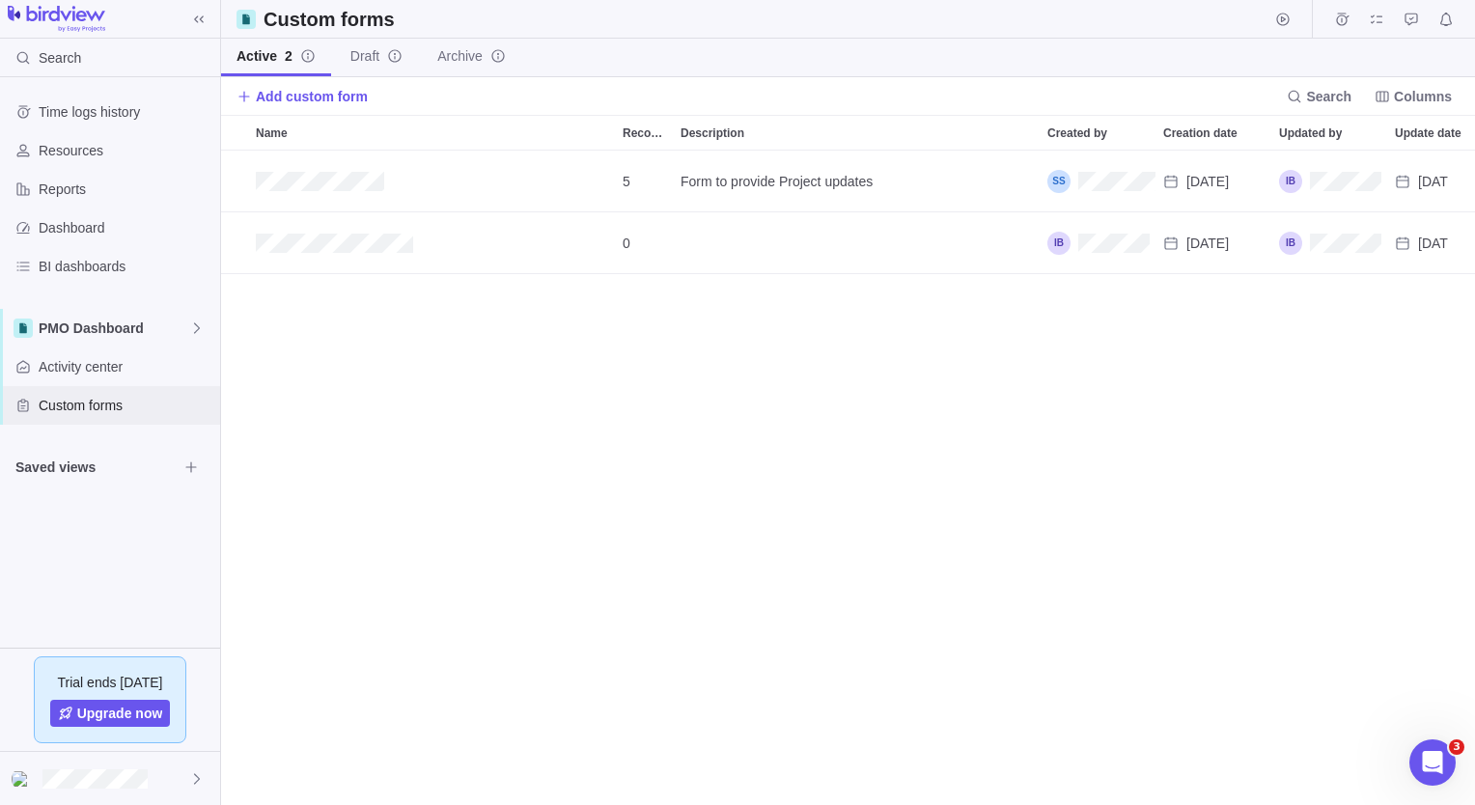
scroll to position [640, 1239]
click at [359, 57] on span "Draft" at bounding box center [364, 55] width 29 height 19
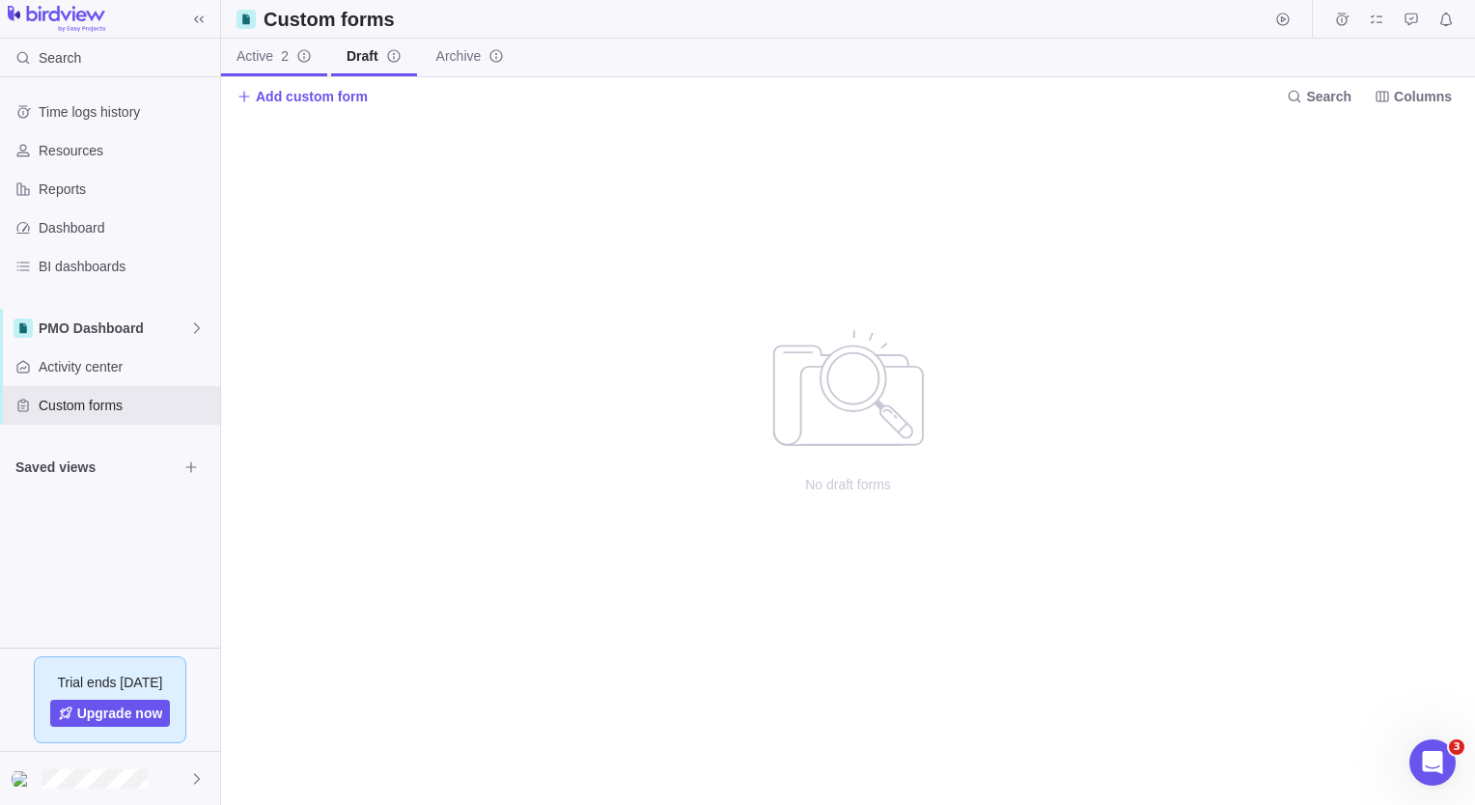
click at [269, 58] on span "Active 2" at bounding box center [262, 55] width 52 height 19
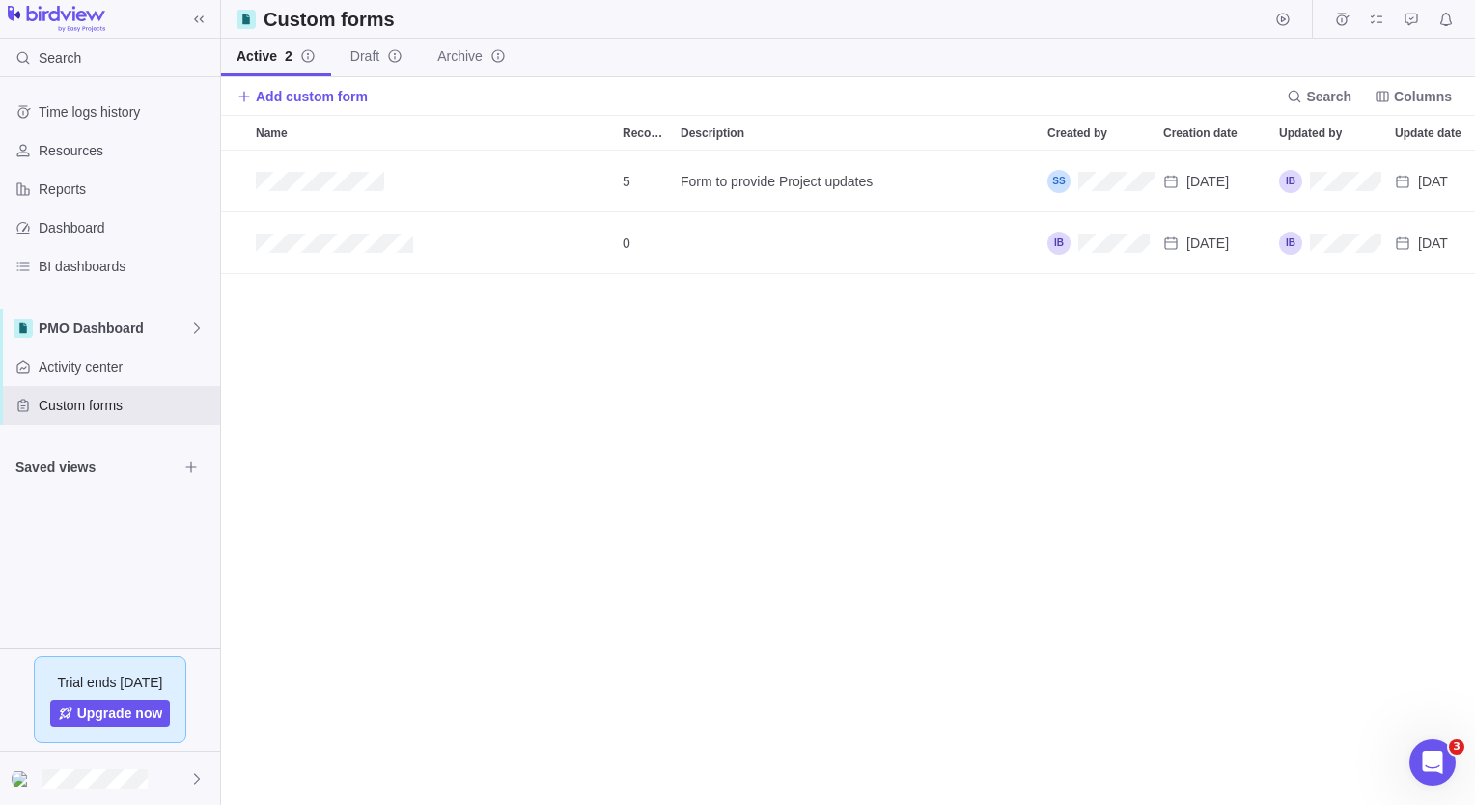
scroll to position [640, 1239]
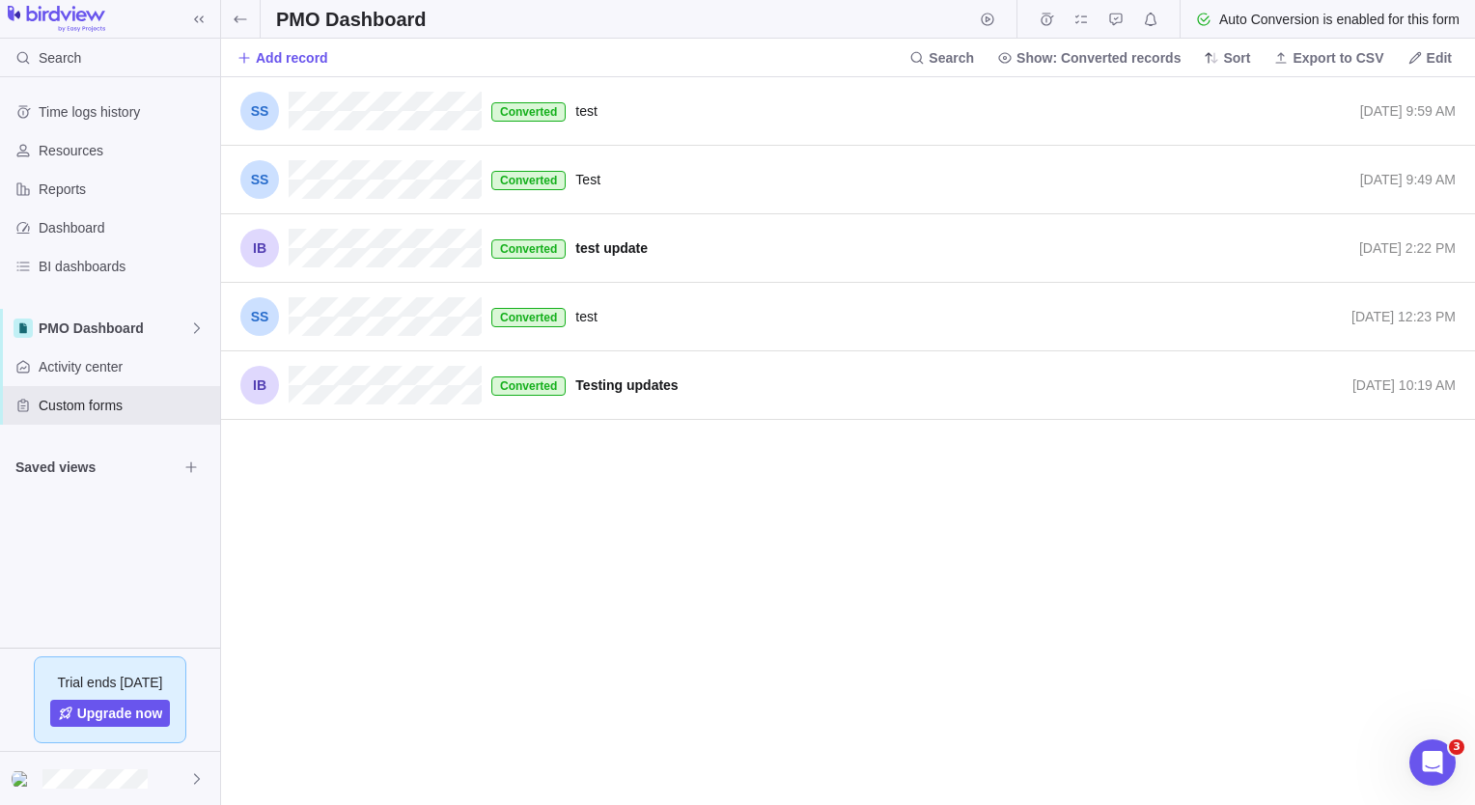
scroll to position [713, 1239]
click at [246, 17] on icon at bounding box center [240, 19] width 15 height 15
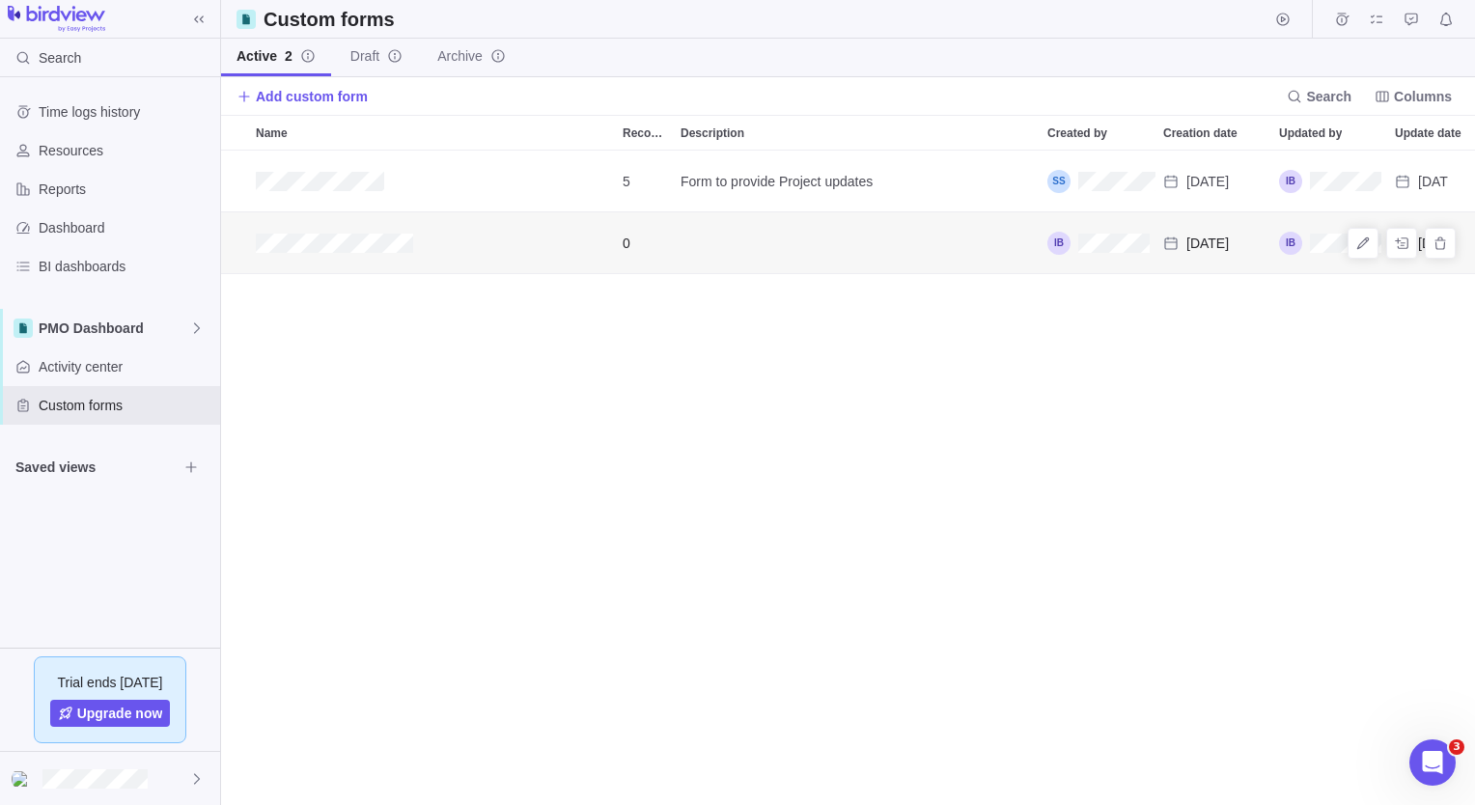
scroll to position [640, 1239]
click at [75, 186] on span "Reports" at bounding box center [126, 189] width 174 height 19
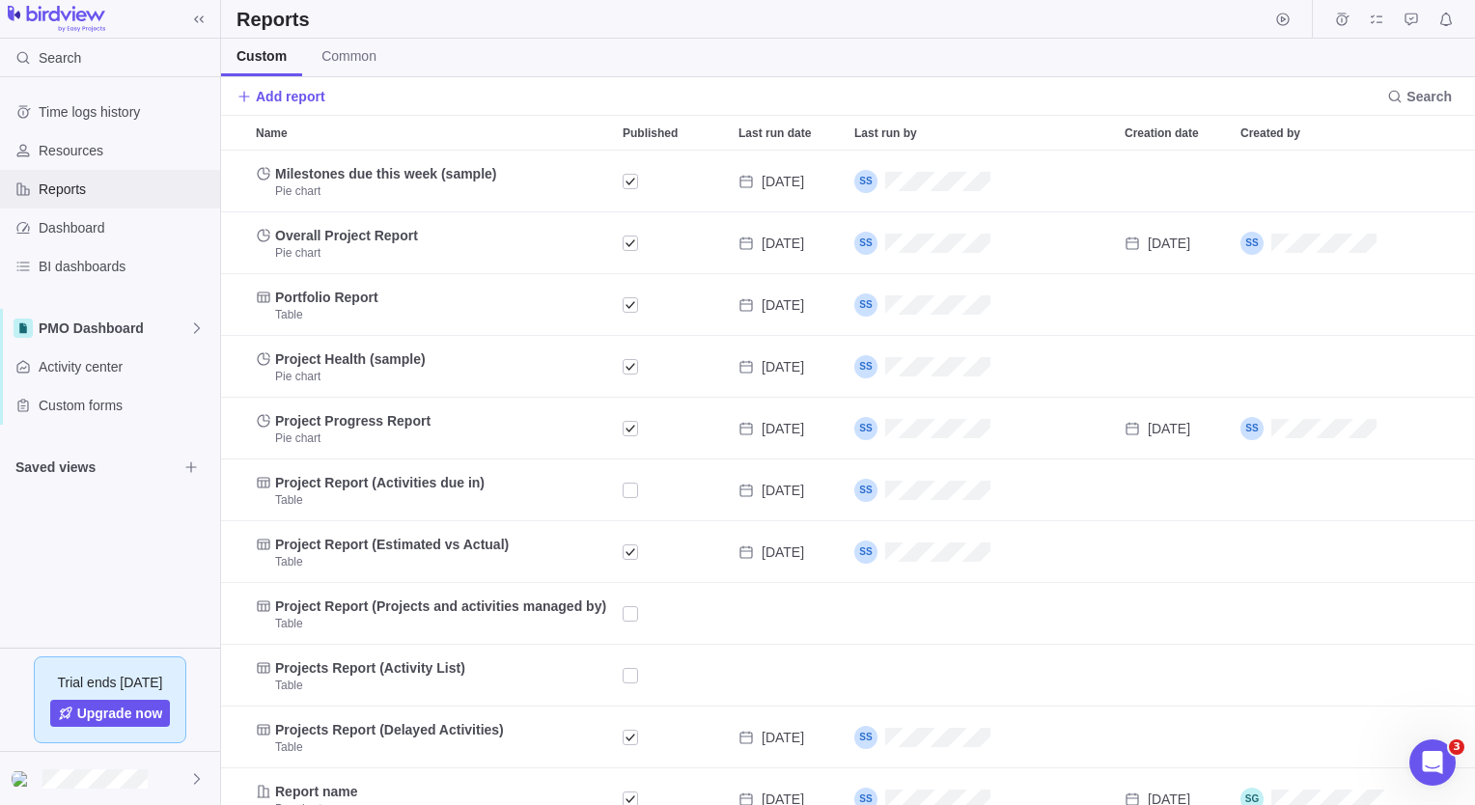
scroll to position [640, 1239]
click at [1388, 362] on span "Edit" at bounding box center [1401, 366] width 27 height 27
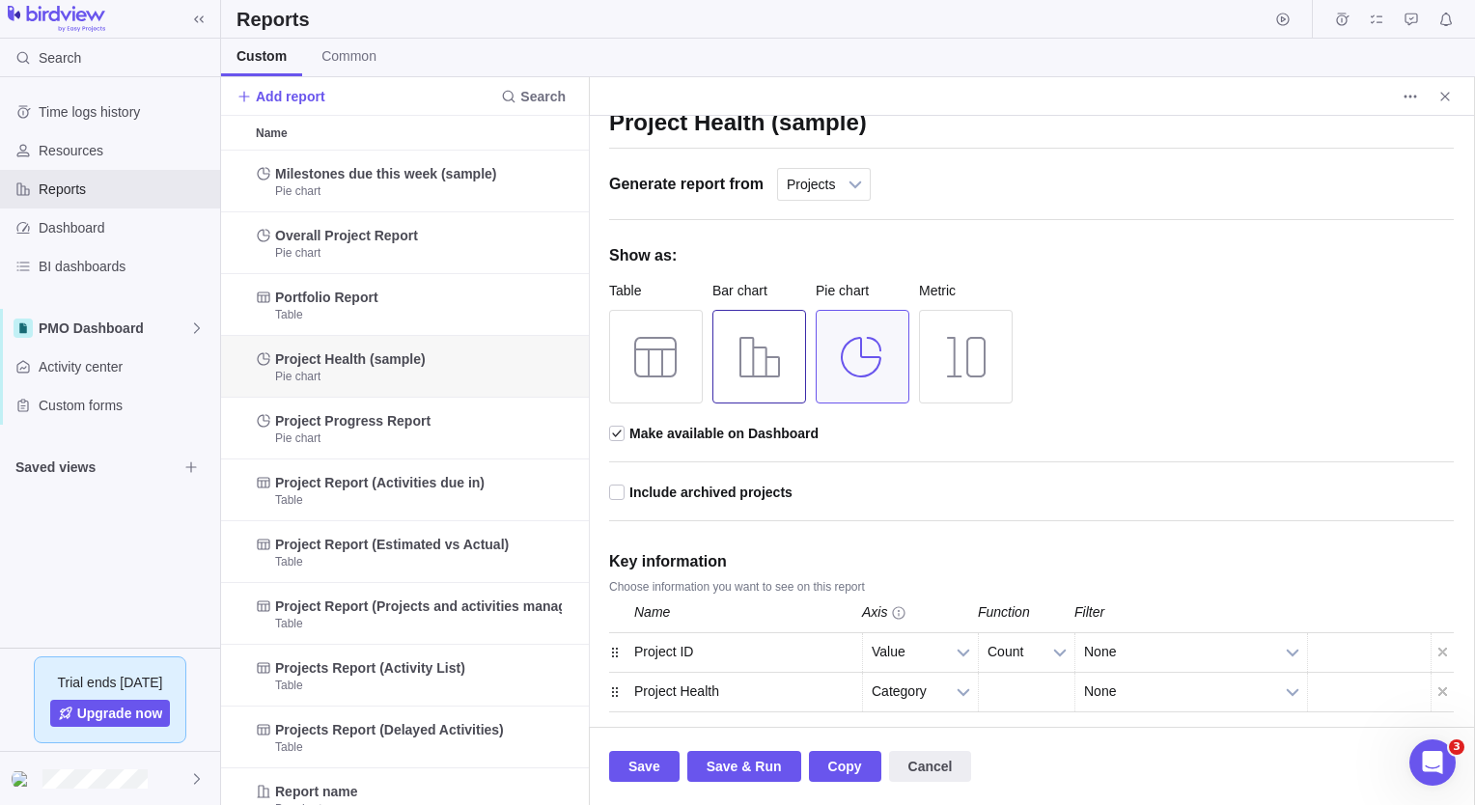
scroll to position [69, 0]
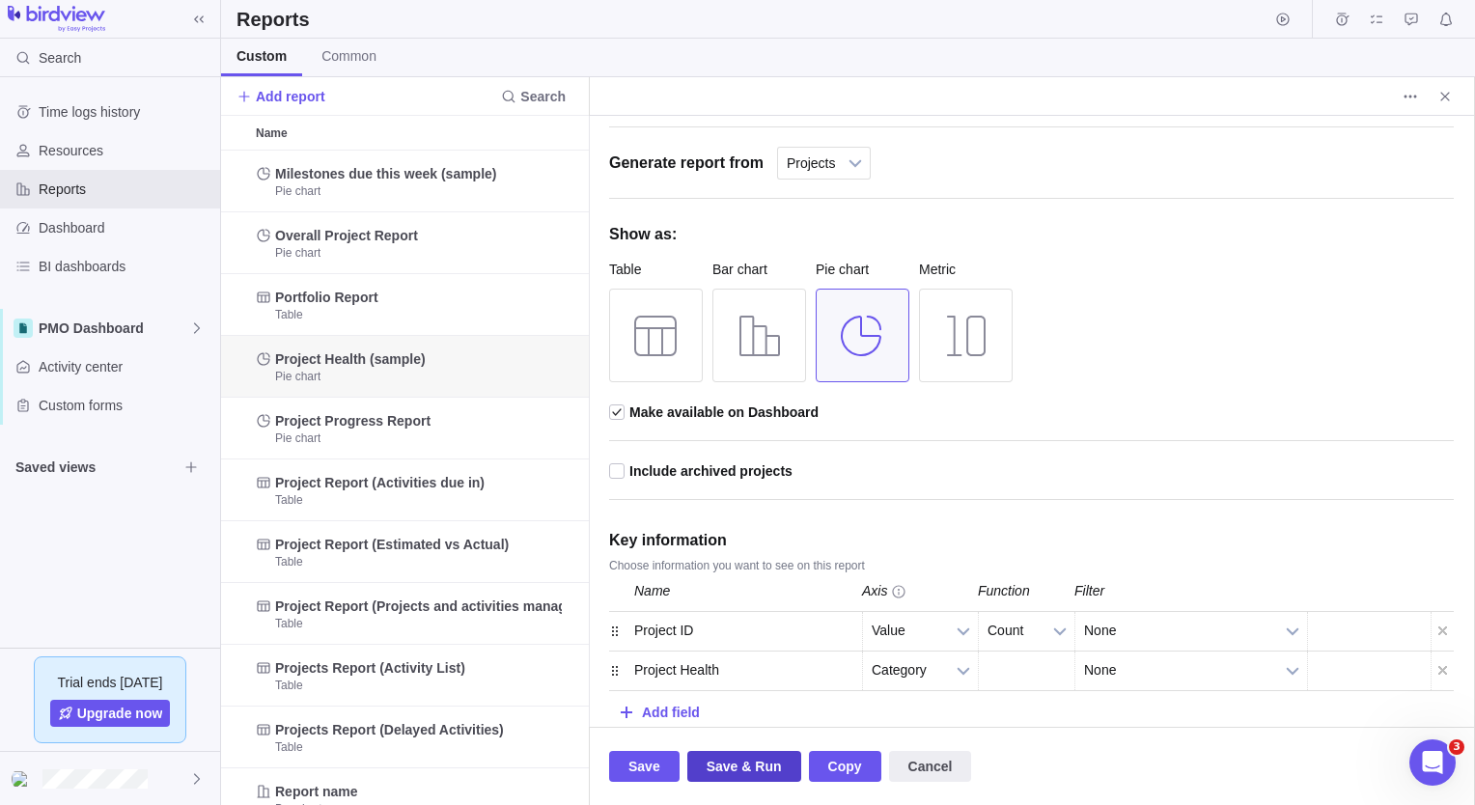
click at [728, 778] on span "Save & Run" at bounding box center [743, 766] width 75 height 23
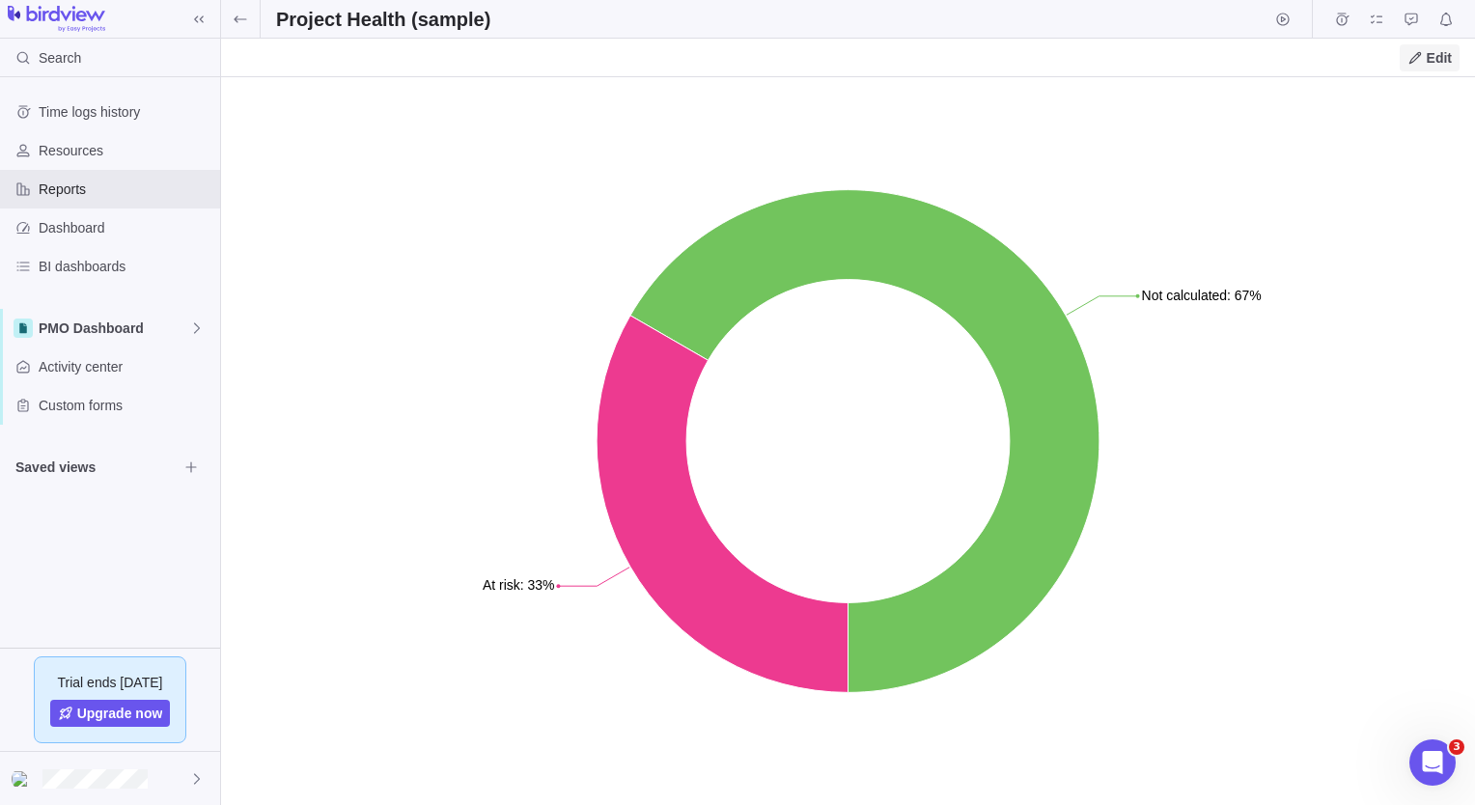
click at [1425, 56] on span "Edit" at bounding box center [1429, 57] width 60 height 27
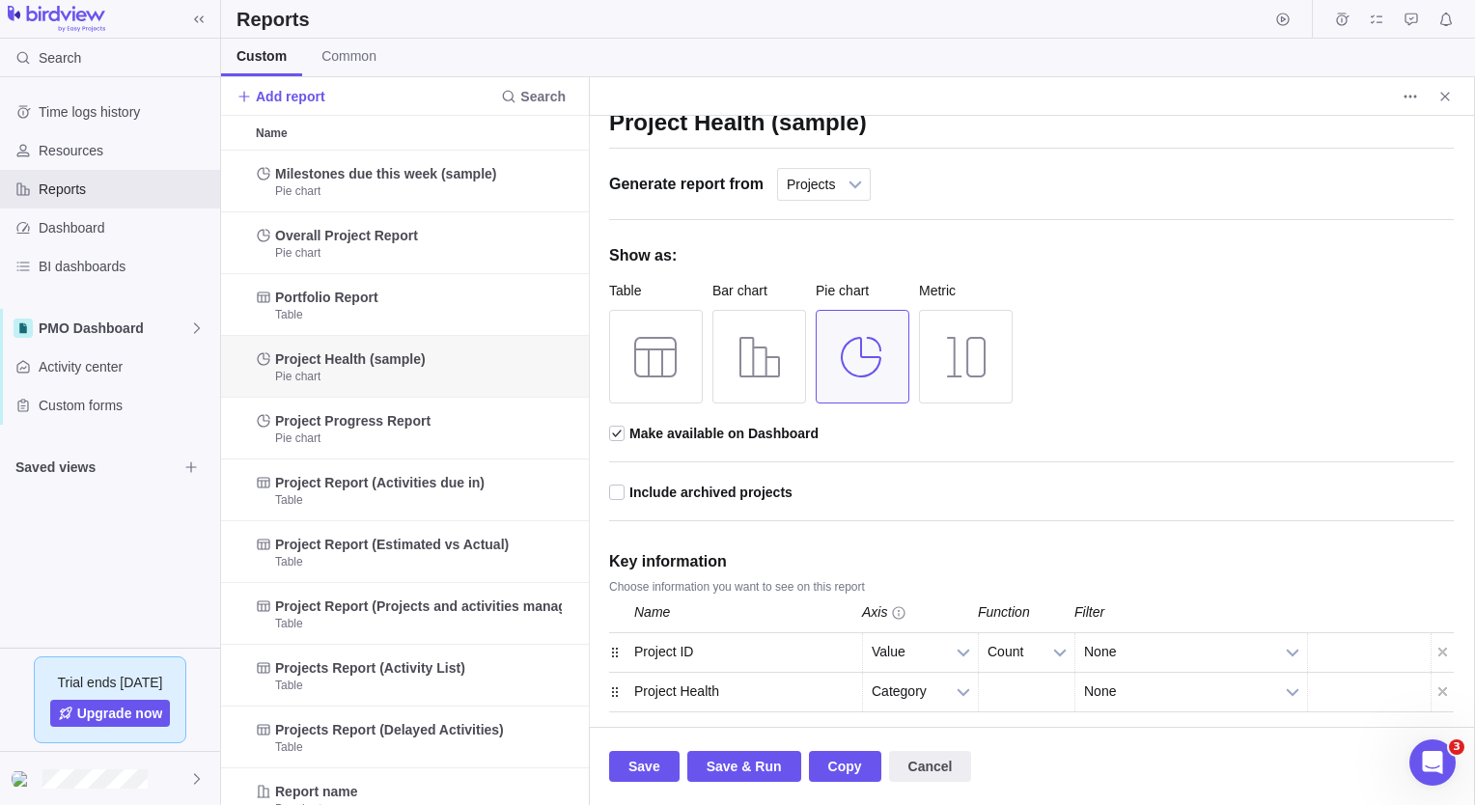
scroll to position [69, 0]
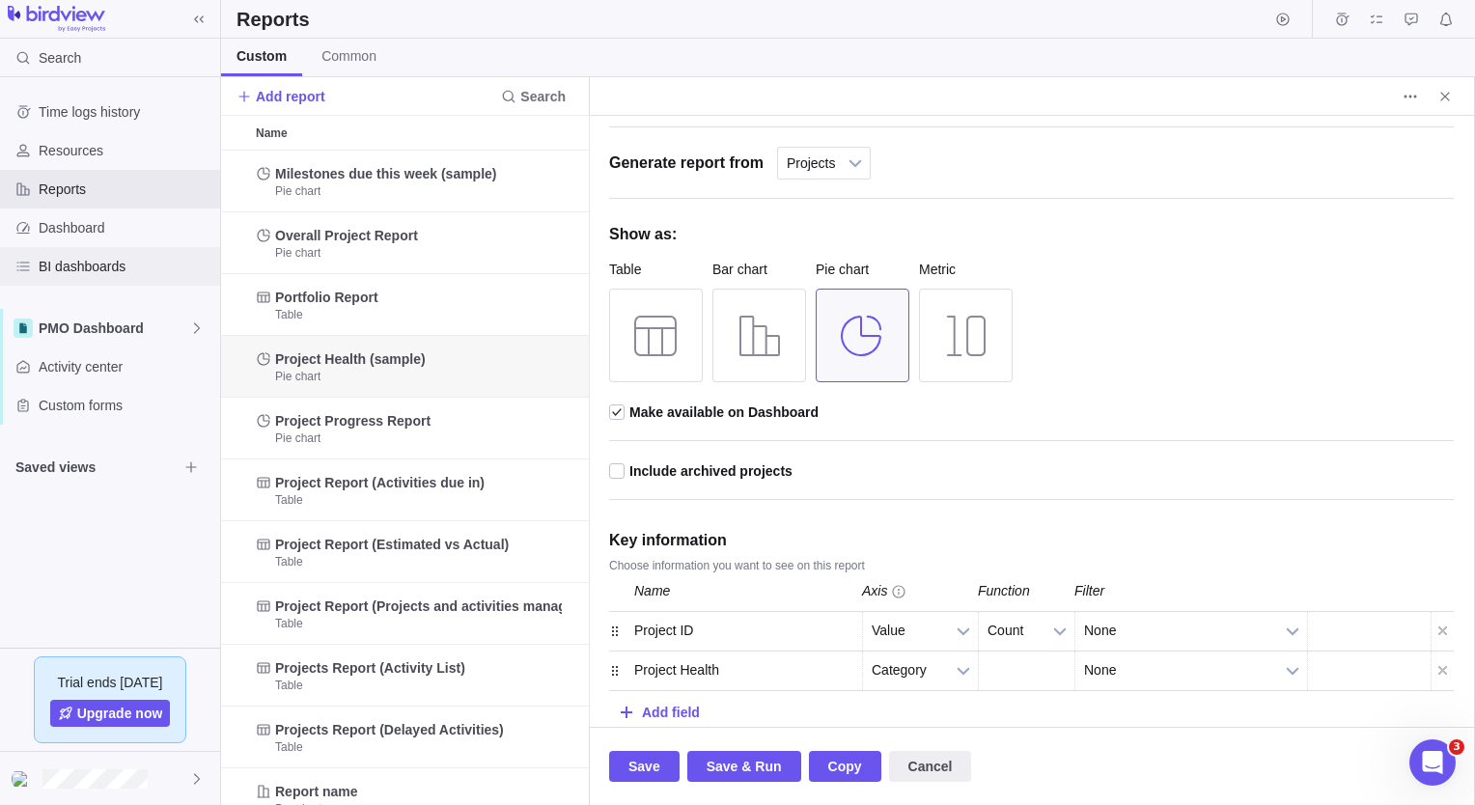
click at [85, 268] on span "BI dashboards" at bounding box center [126, 266] width 174 height 19
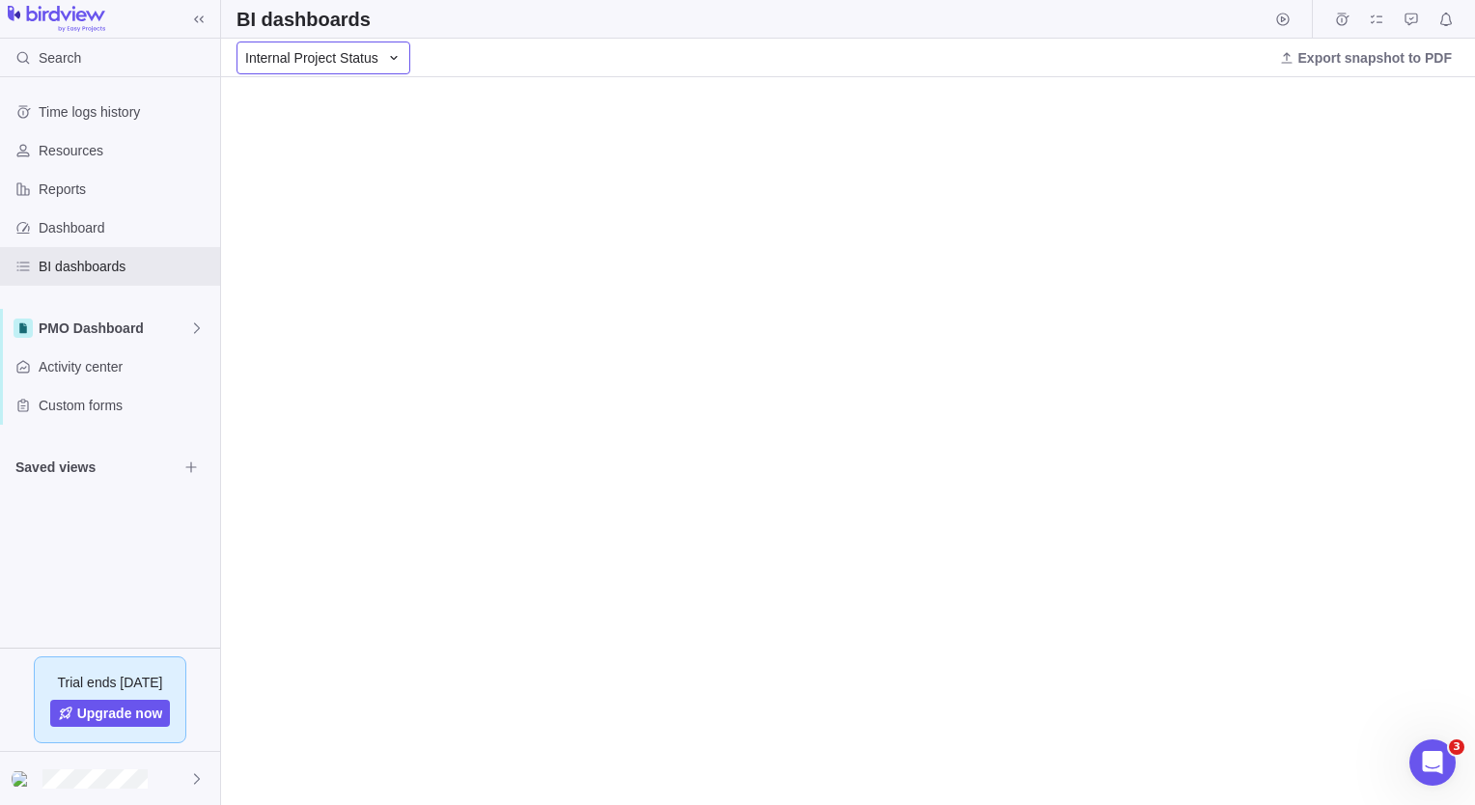
click at [378, 56] on div "Internal Project Status" at bounding box center [323, 58] width 174 height 33
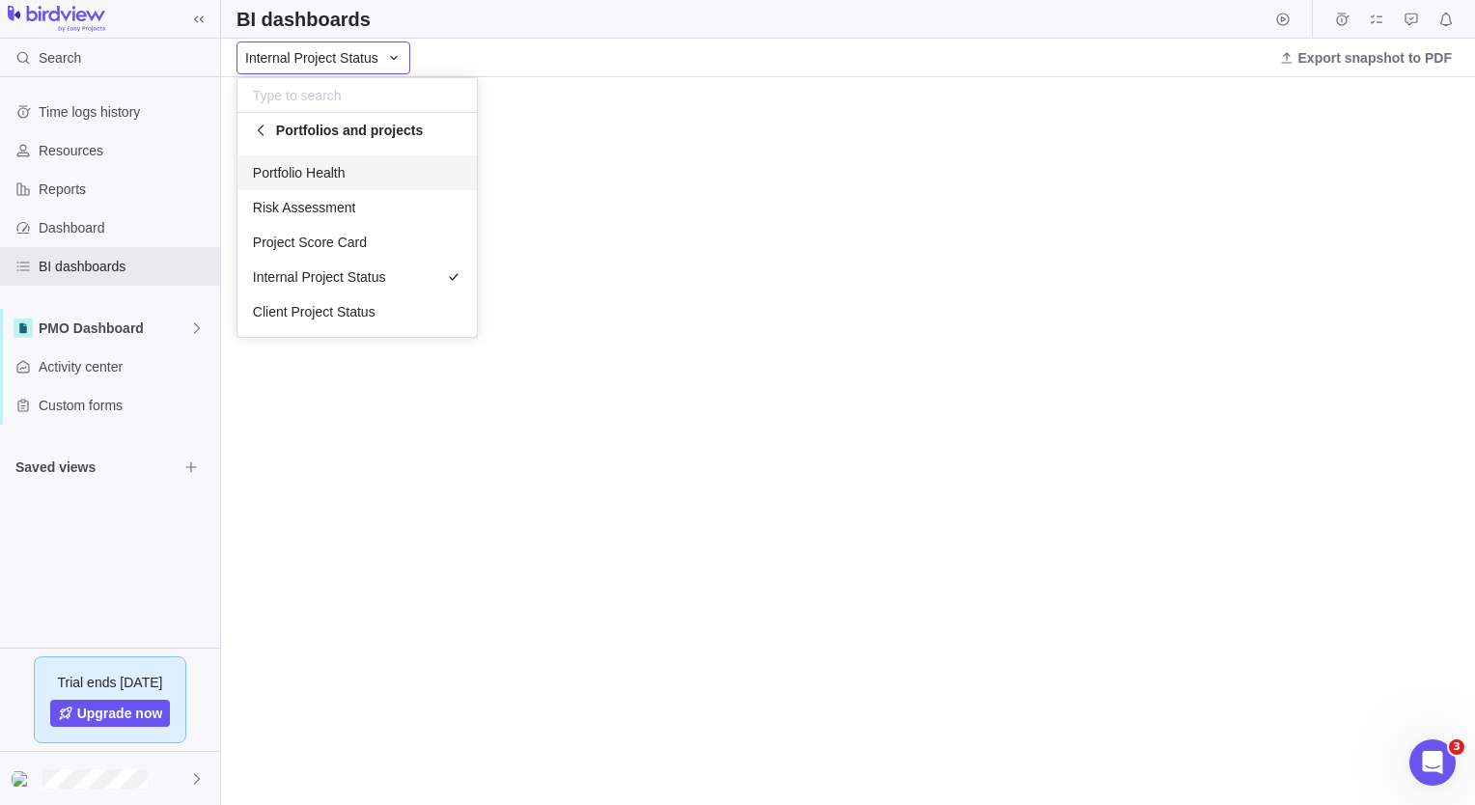
click at [348, 176] on div "Portfolio Health" at bounding box center [356, 172] width 239 height 35
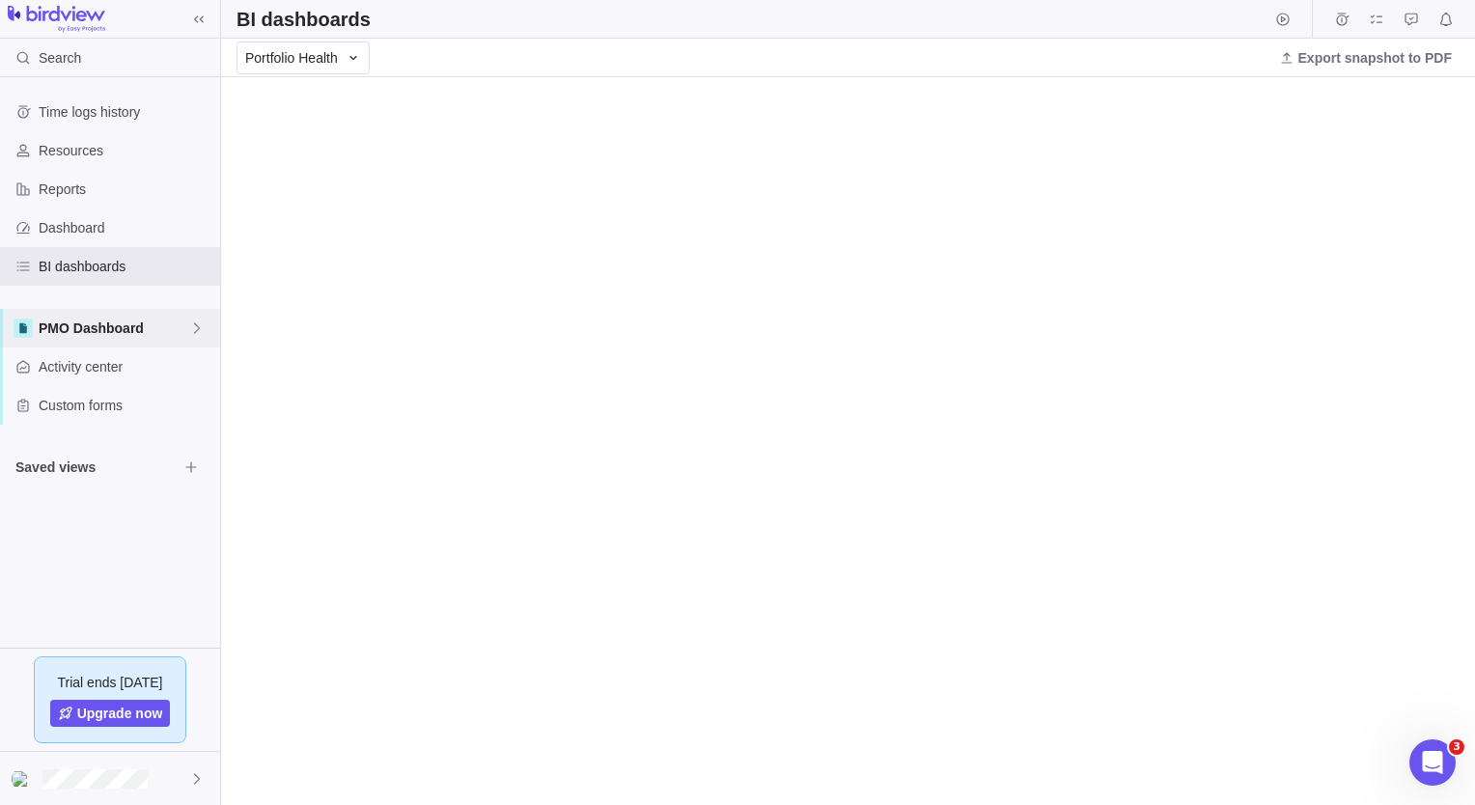
click at [122, 321] on span "PMO Dashboard" at bounding box center [114, 327] width 151 height 19
click at [121, 405] on span "Standards Project" at bounding box center [110, 408] width 118 height 19
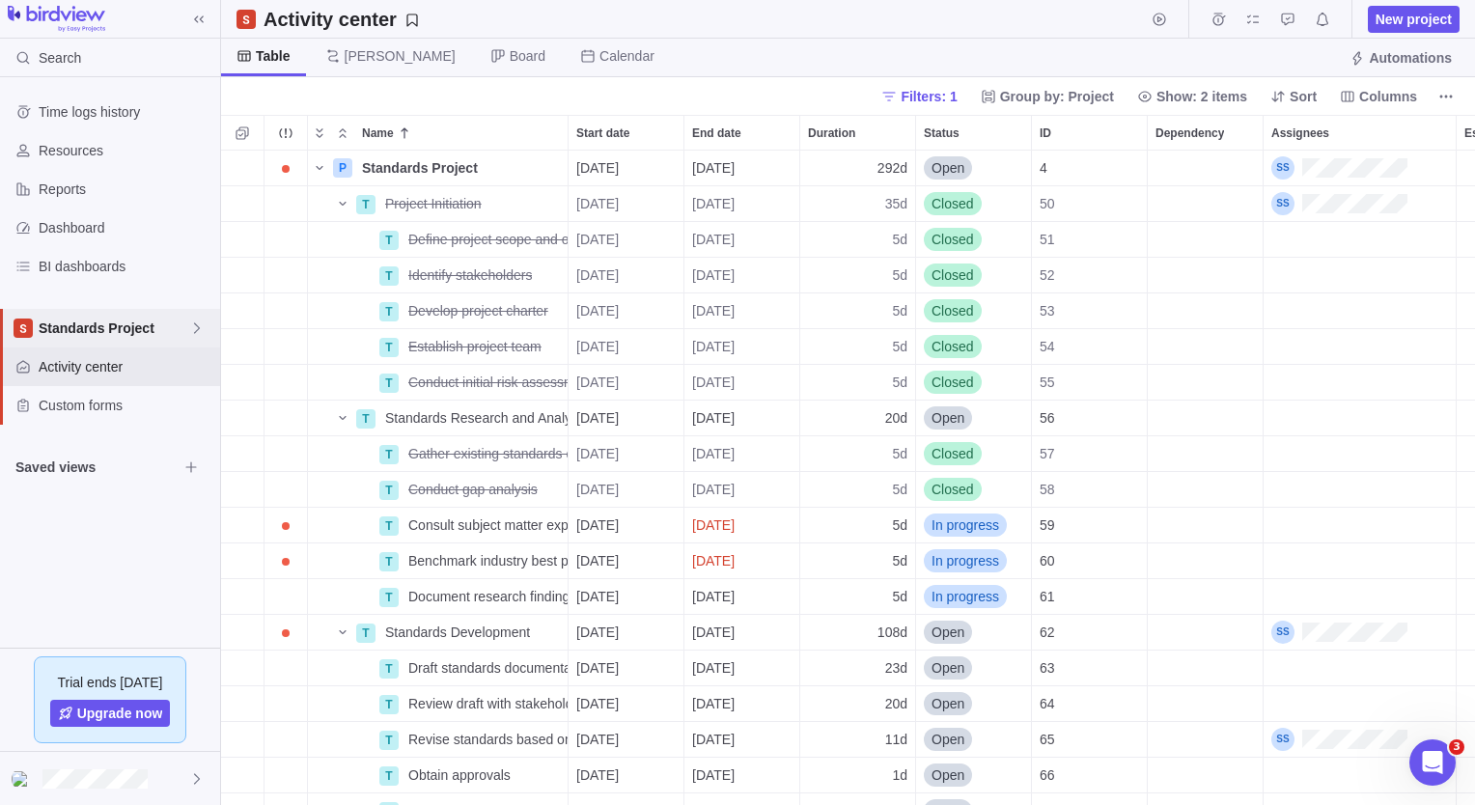
scroll to position [640, 1239]
click at [80, 216] on div "Dashboard" at bounding box center [110, 227] width 220 height 39
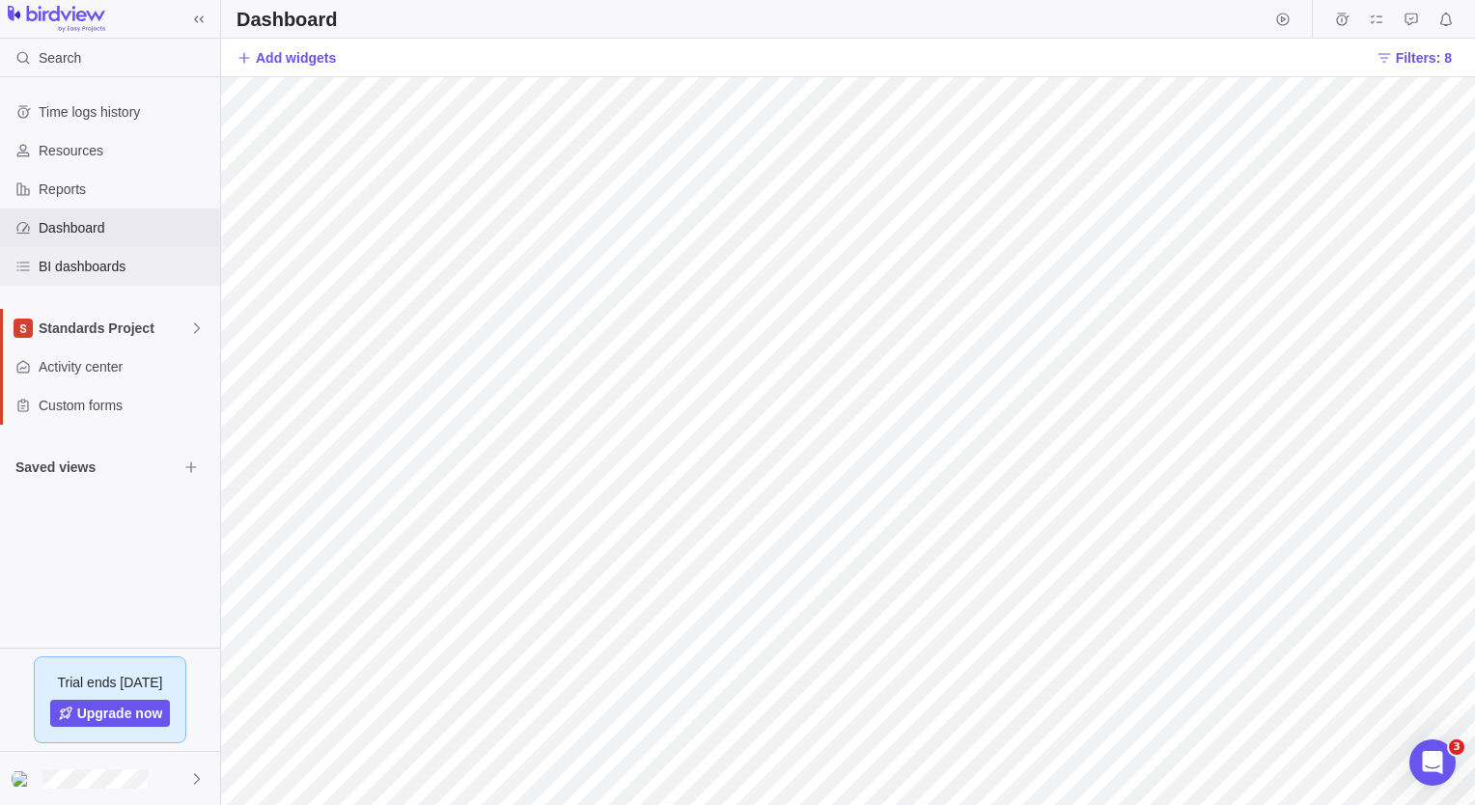
click at [85, 272] on span "BI dashboards" at bounding box center [126, 266] width 174 height 19
